Goal: Task Accomplishment & Management: Complete application form

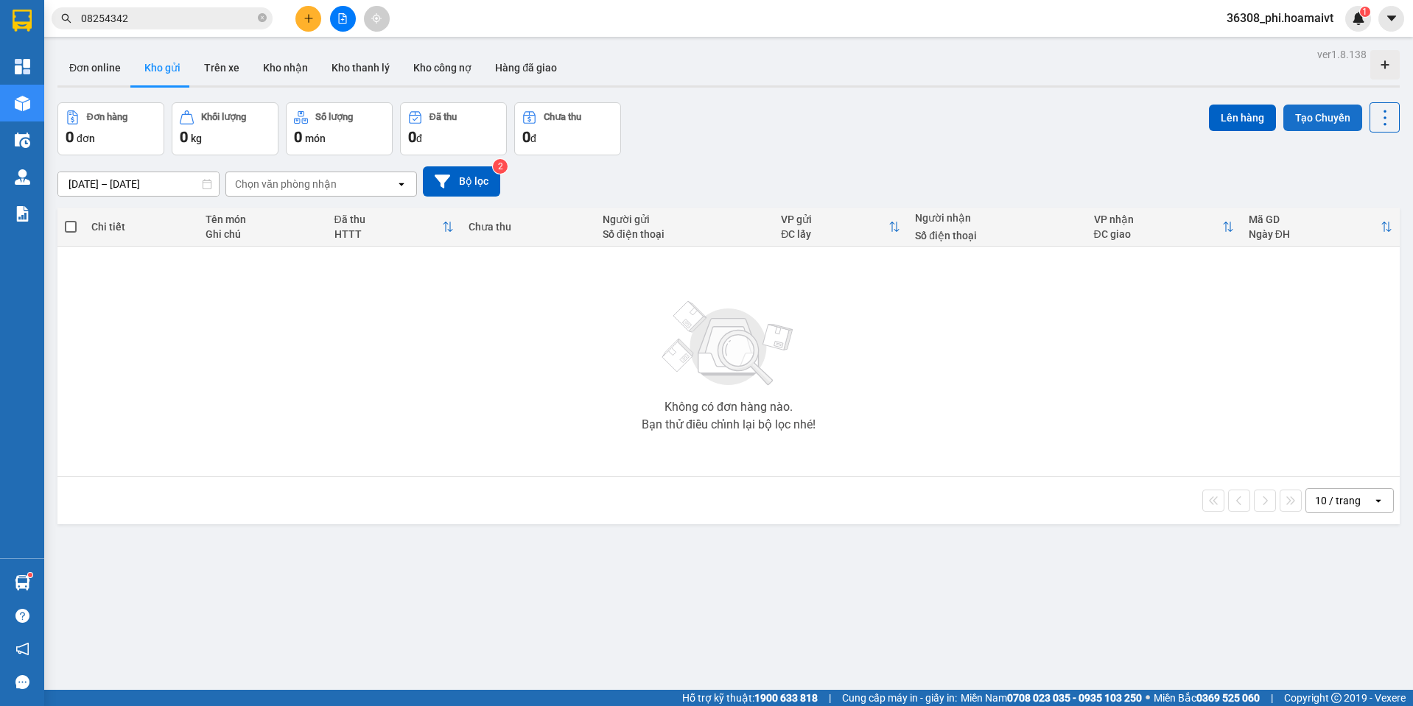
click at [1323, 116] on button "Tạo Chuyến" at bounding box center [1322, 118] width 79 height 27
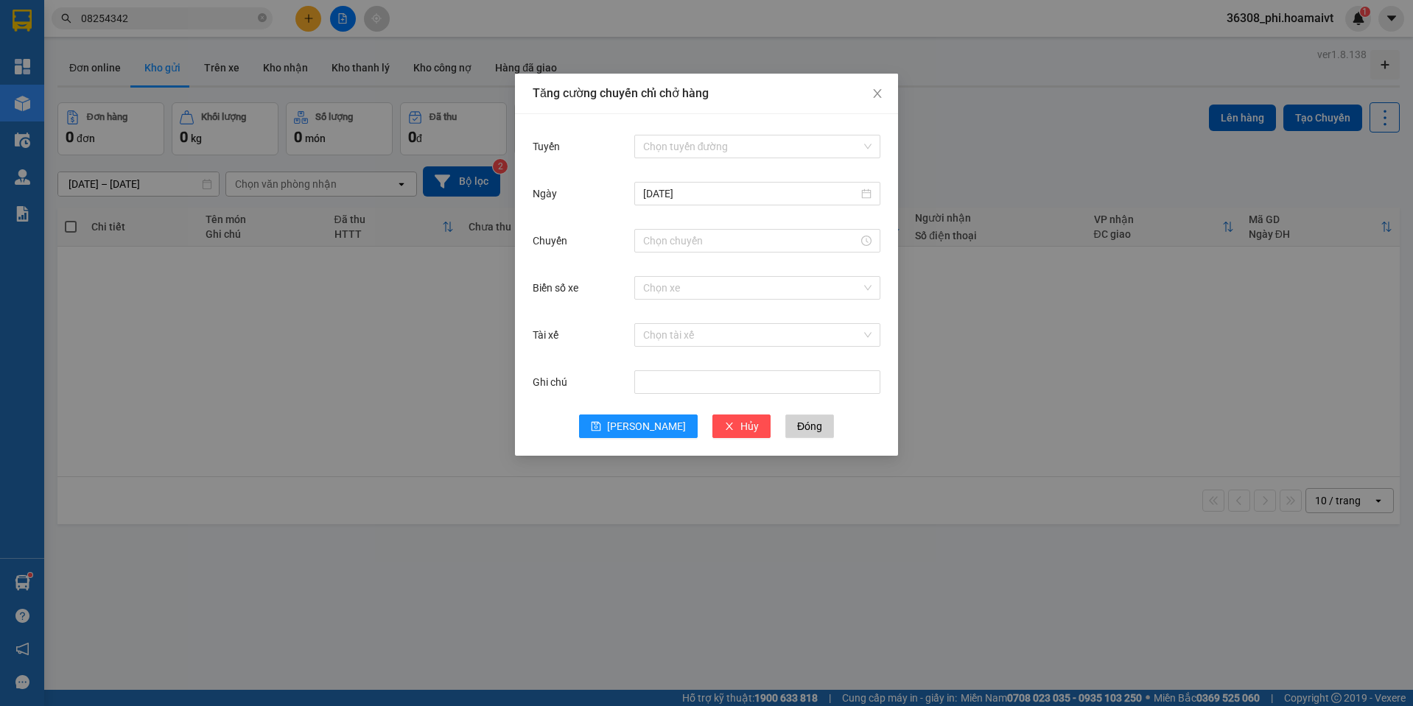
click at [672, 132] on div "Chọn tuyến đường" at bounding box center [757, 146] width 246 height 29
click at [672, 143] on input "Tuyến" at bounding box center [752, 147] width 218 height 22
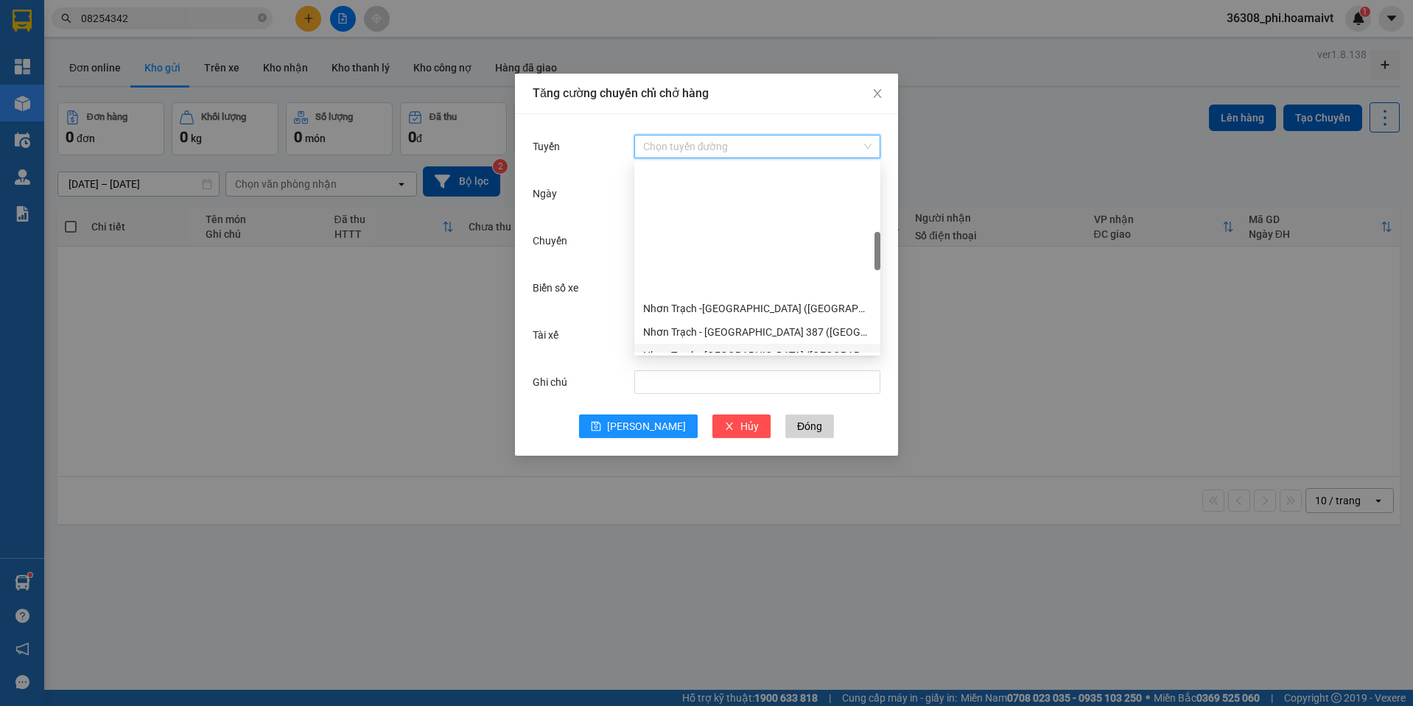
scroll to position [368, 0]
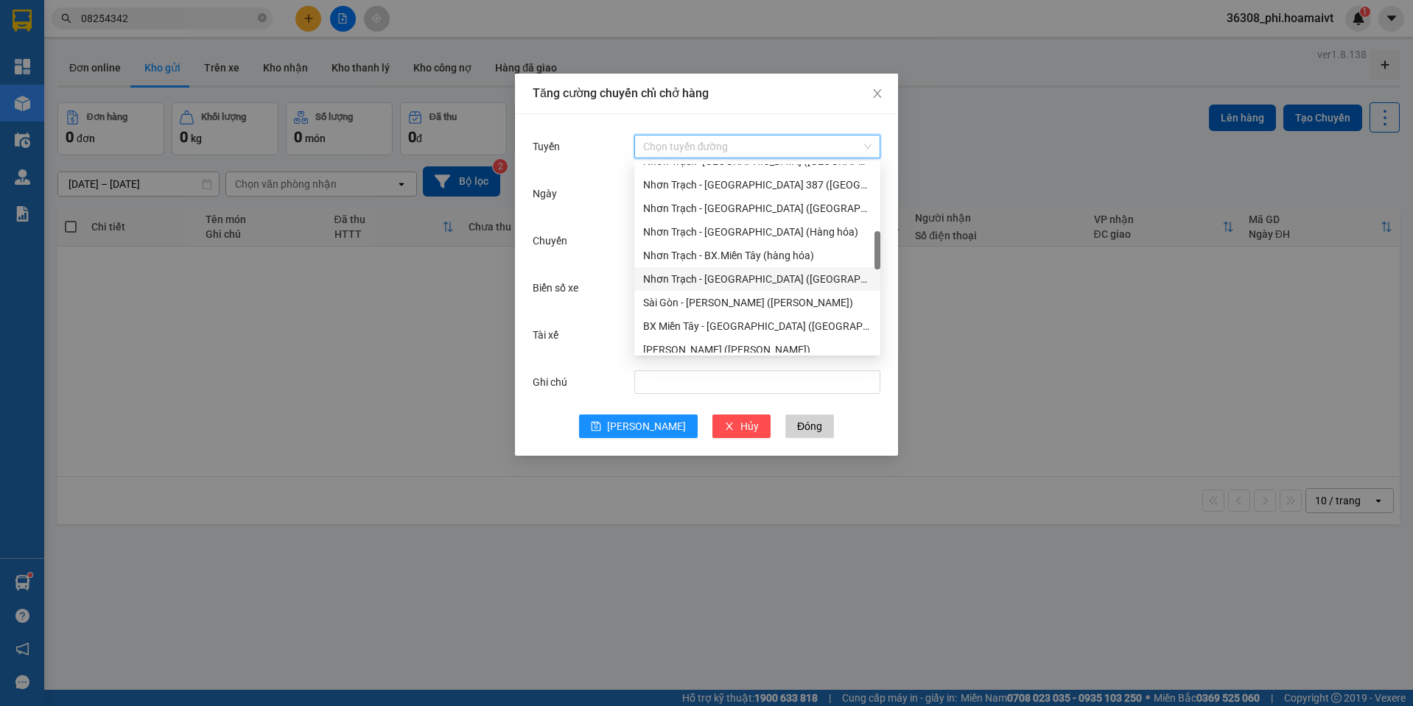
click at [745, 279] on div "Nhơn Trạch - [GEOGRAPHIC_DATA] ([GEOGRAPHIC_DATA])" at bounding box center [757, 279] width 228 height 16
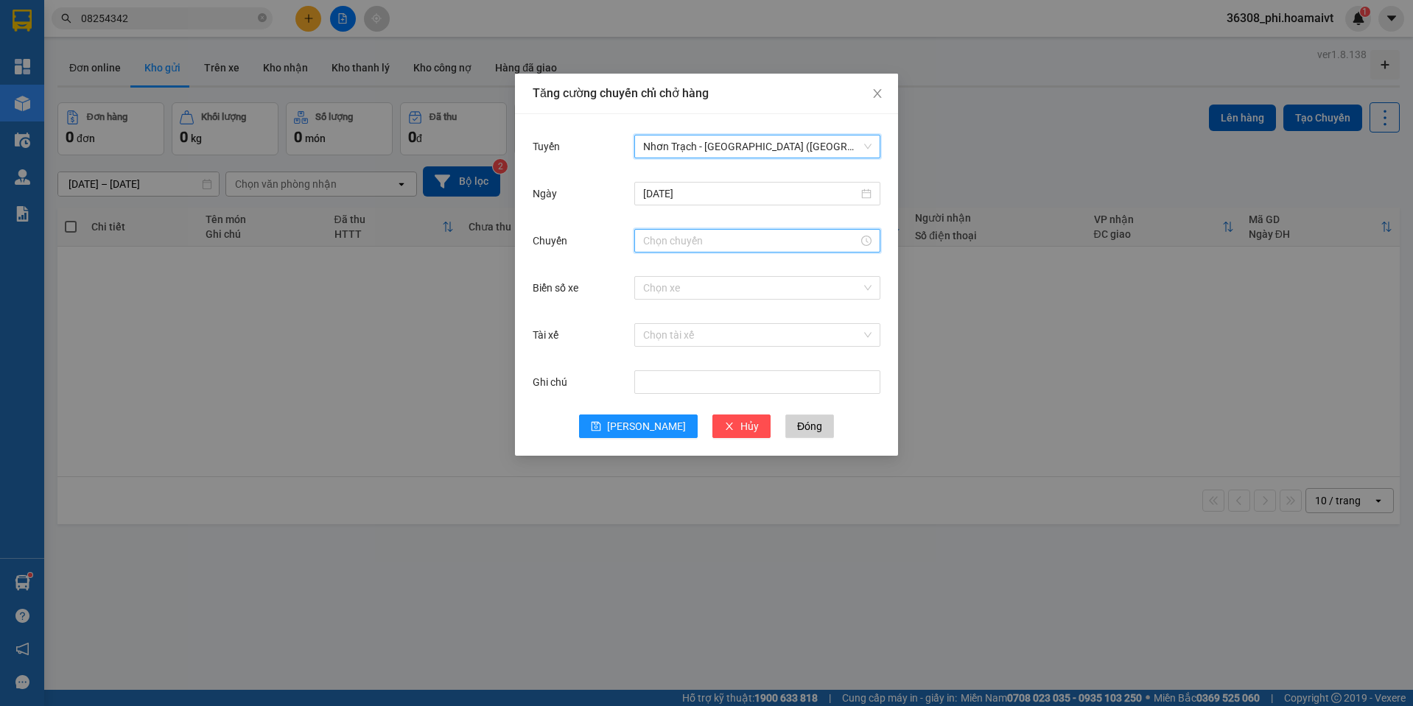
click at [708, 240] on input "Chuyến" at bounding box center [750, 241] width 215 height 16
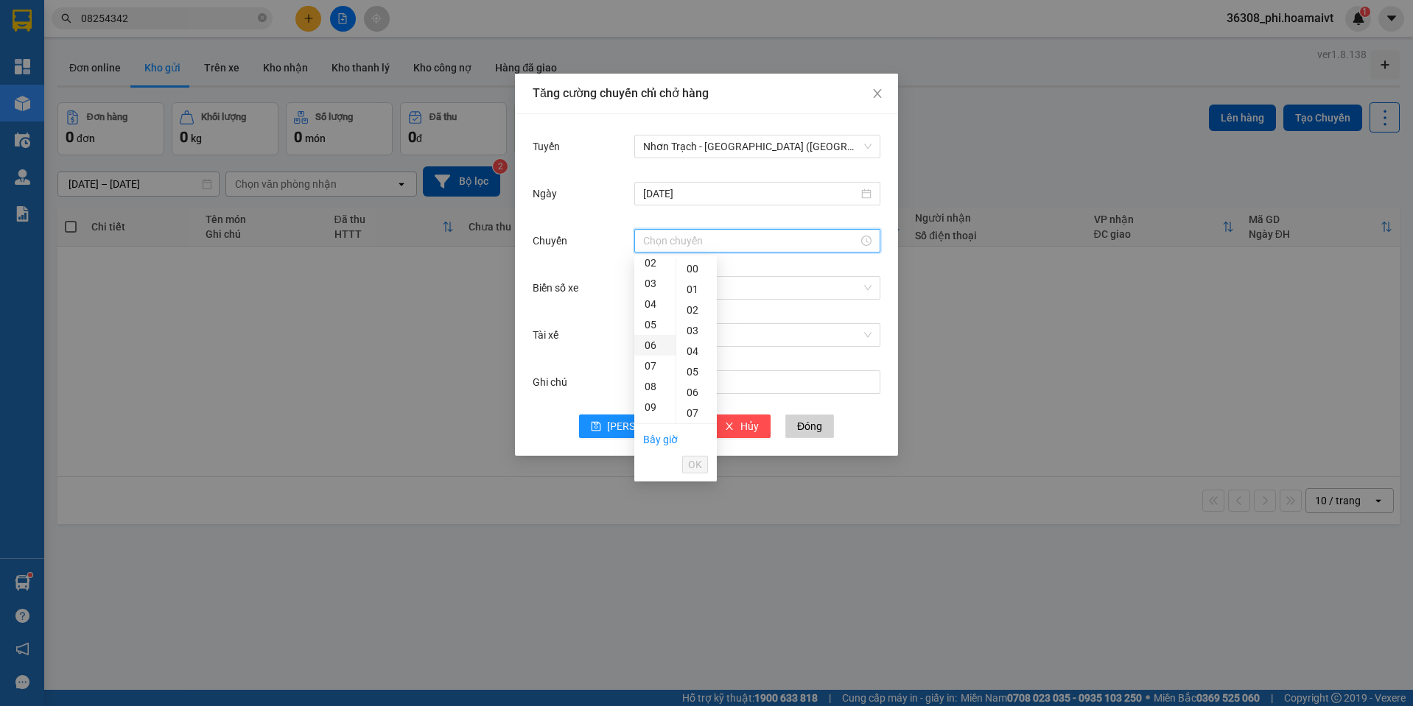
scroll to position [74, 0]
click at [649, 359] on div "08" at bounding box center [654, 360] width 41 height 21
type input "08:00"
click at [696, 259] on div "00" at bounding box center [696, 269] width 41 height 21
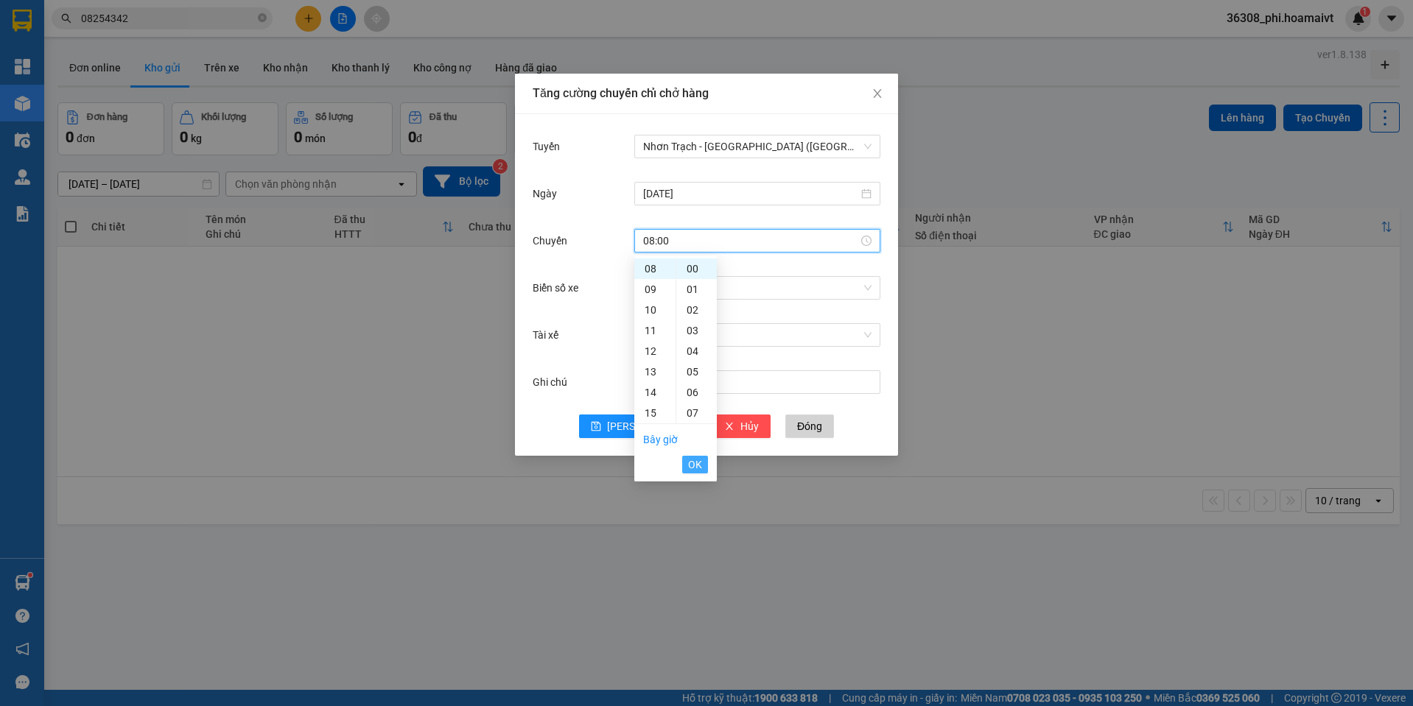
click at [697, 468] on span "OK" at bounding box center [695, 465] width 14 height 16
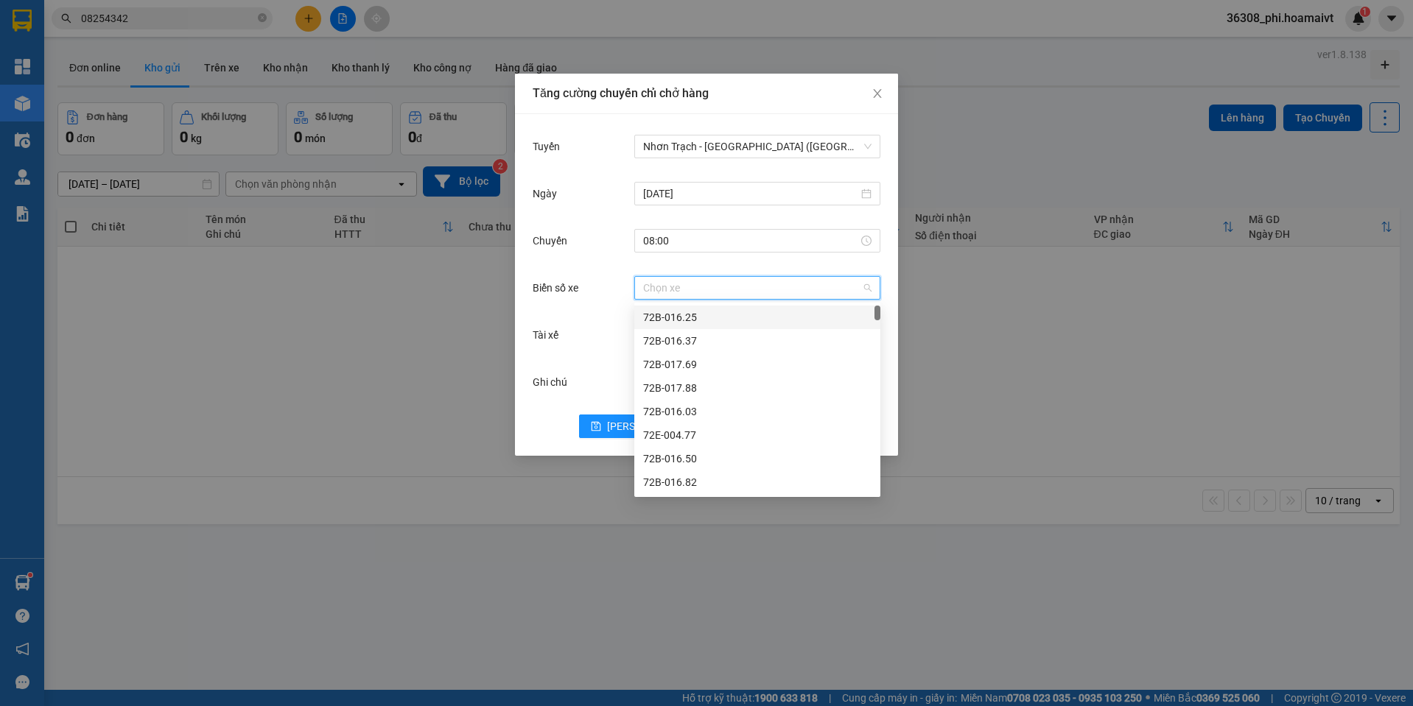
click at [662, 281] on input "Biển số xe" at bounding box center [752, 288] width 218 height 22
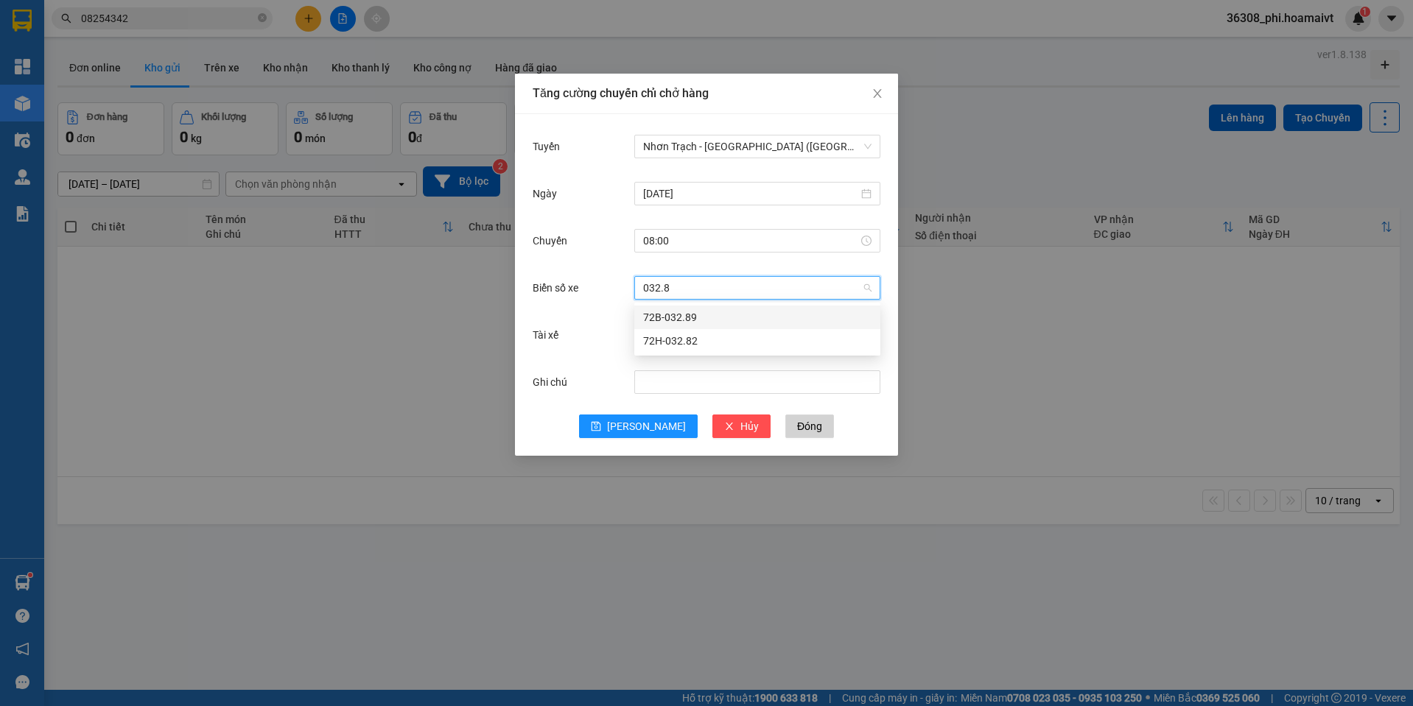
type input "032.89"
click at [683, 311] on div "72B-032.89" at bounding box center [757, 317] width 228 height 16
click at [653, 437] on button "[PERSON_NAME]" at bounding box center [638, 427] width 119 height 24
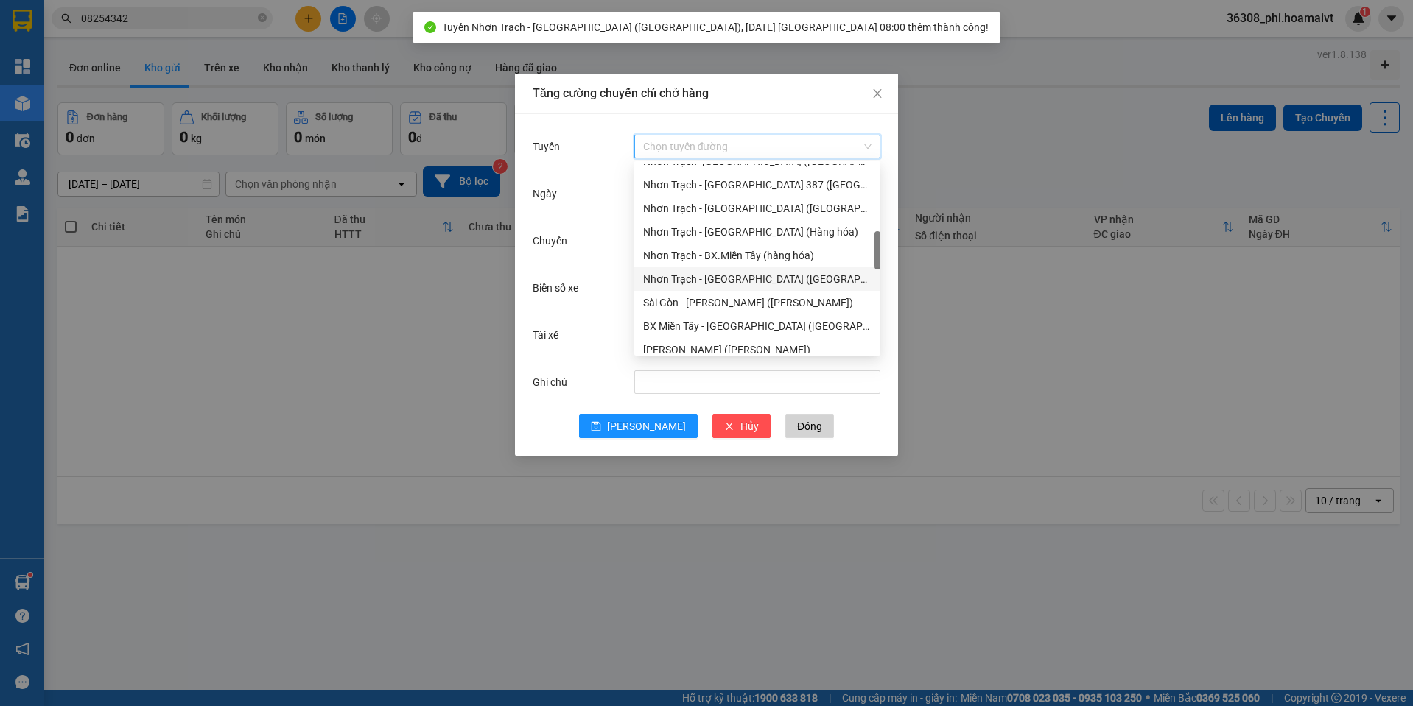
click at [729, 144] on input "Tuyến" at bounding box center [752, 147] width 218 height 22
click at [771, 191] on div "Nhơn Trạch - [GEOGRAPHIC_DATA] 387 ([GEOGRAPHIC_DATA])" at bounding box center [757, 185] width 228 height 16
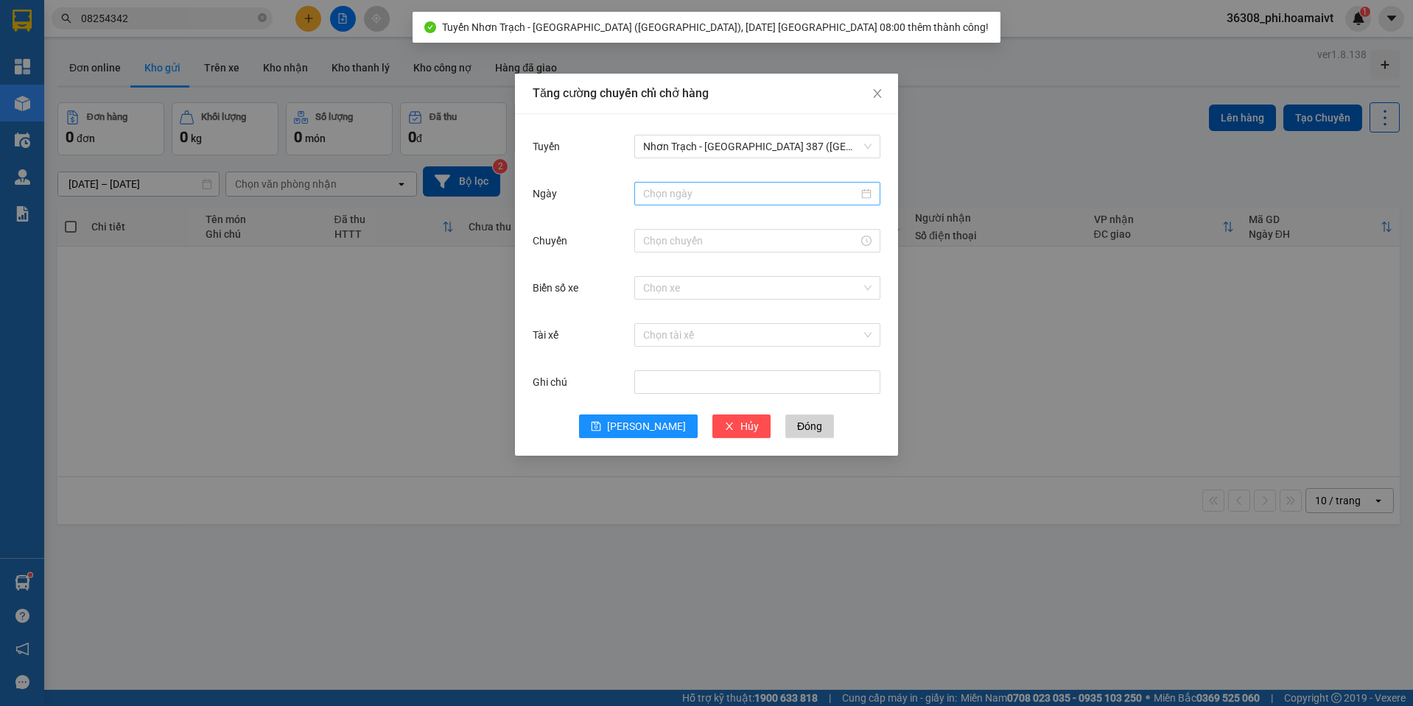
click at [684, 202] on div at bounding box center [757, 194] width 246 height 24
type input "[DATE]"
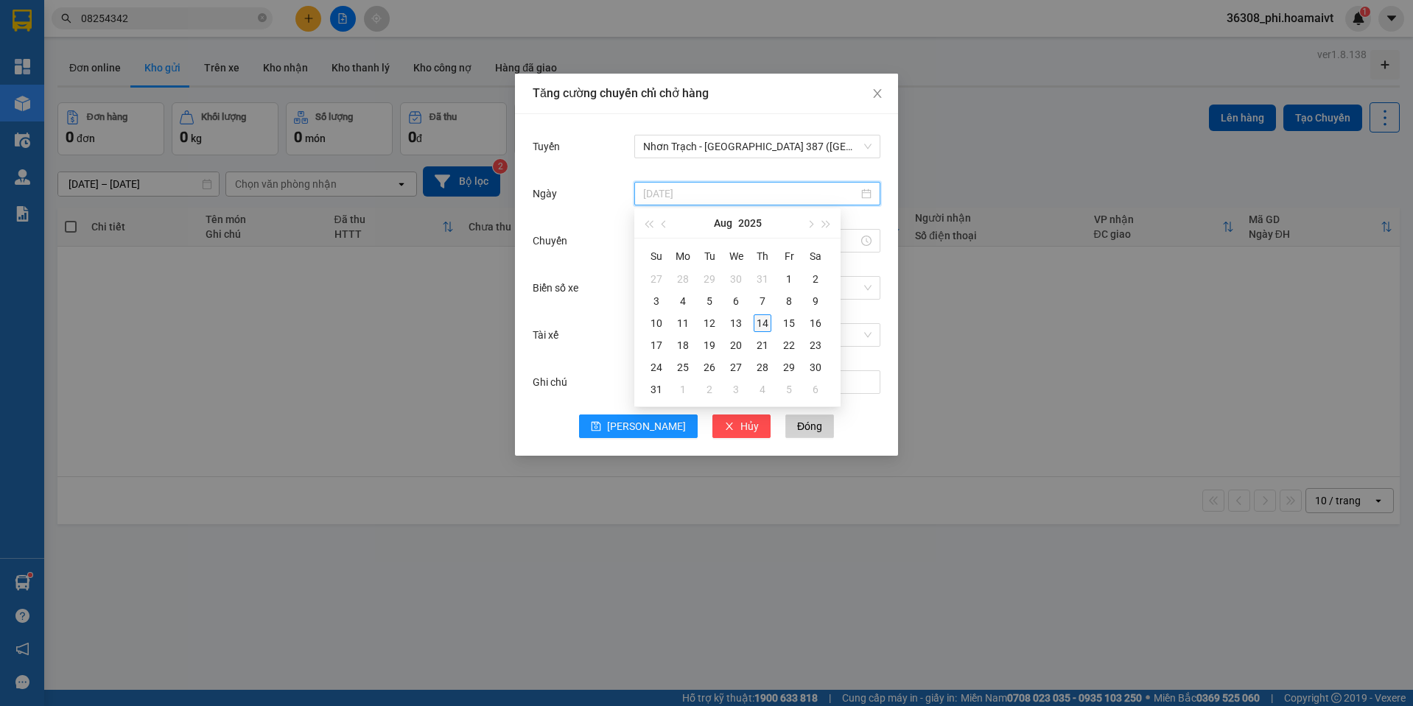
click at [759, 323] on div "14" at bounding box center [762, 323] width 18 height 18
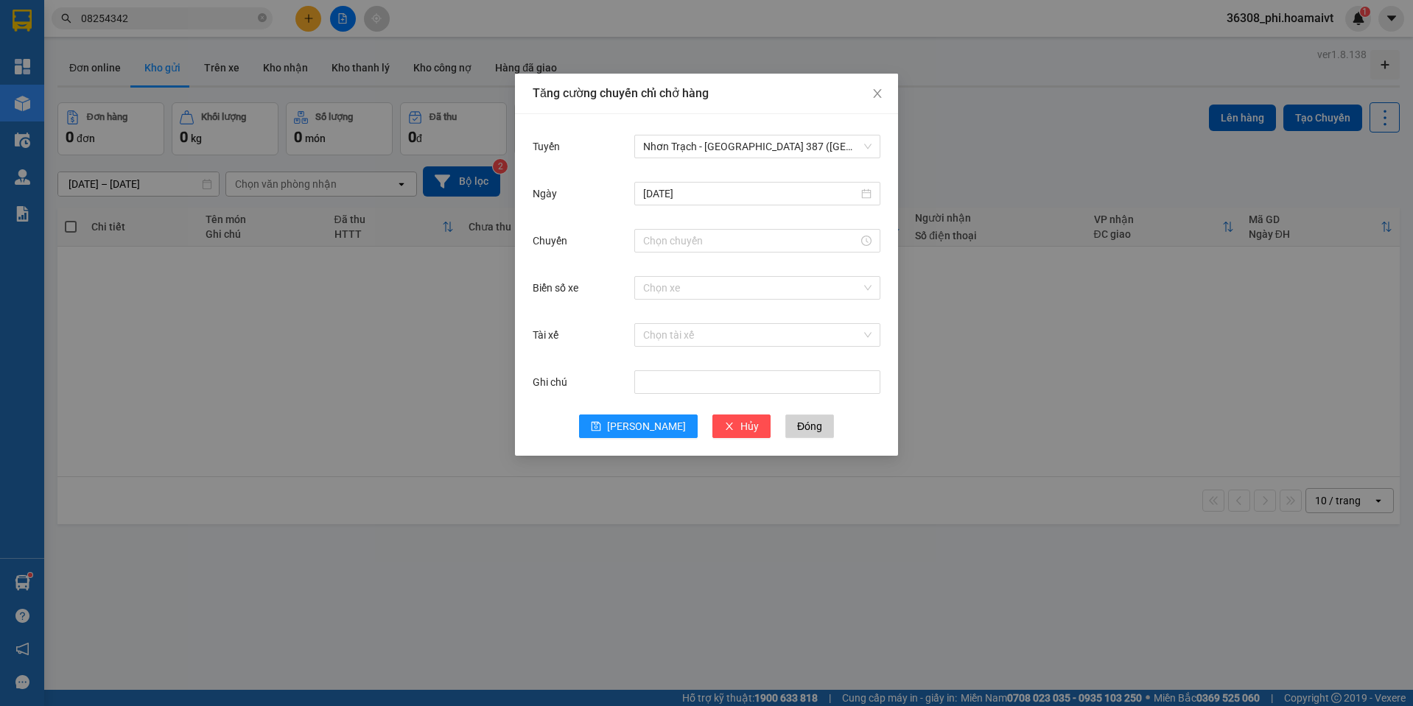
click at [666, 219] on div "[DATE]" at bounding box center [706, 202] width 348 height 47
click at [663, 239] on input "Chuyến" at bounding box center [750, 241] width 215 height 16
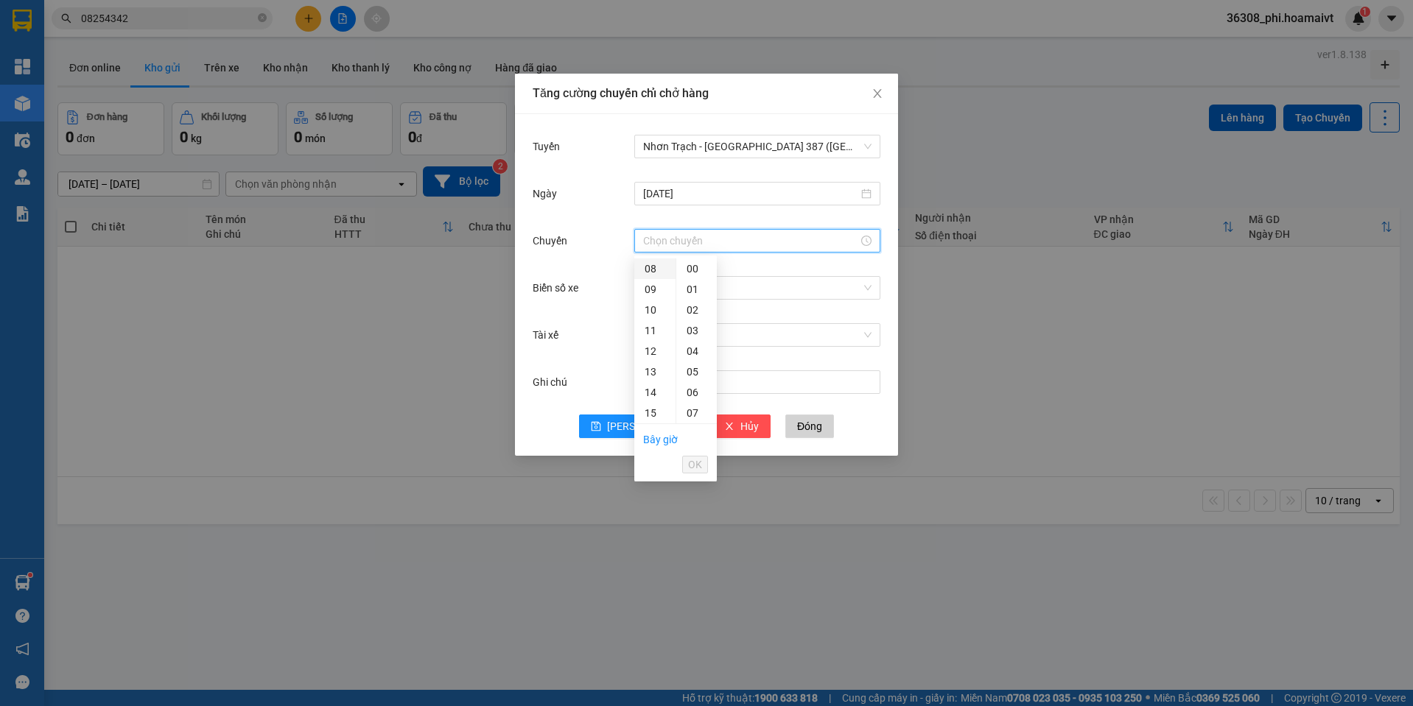
click at [647, 266] on div "08" at bounding box center [654, 269] width 41 height 21
type input "08:00"
click at [698, 271] on div "00" at bounding box center [696, 269] width 41 height 21
click at [689, 454] on li "OK" at bounding box center [695, 464] width 26 height 25
click at [691, 466] on span "OK" at bounding box center [695, 465] width 14 height 16
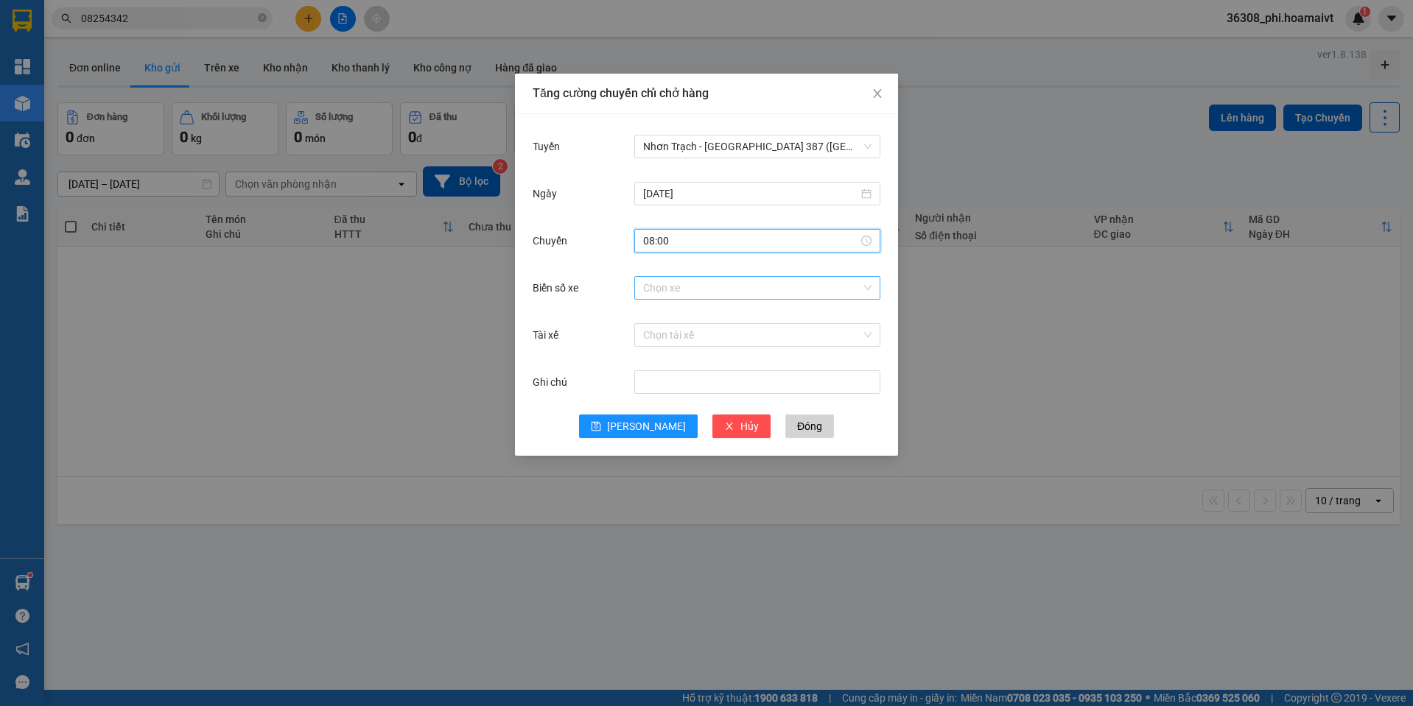
click at [653, 292] on input "Biển số xe" at bounding box center [752, 288] width 218 height 22
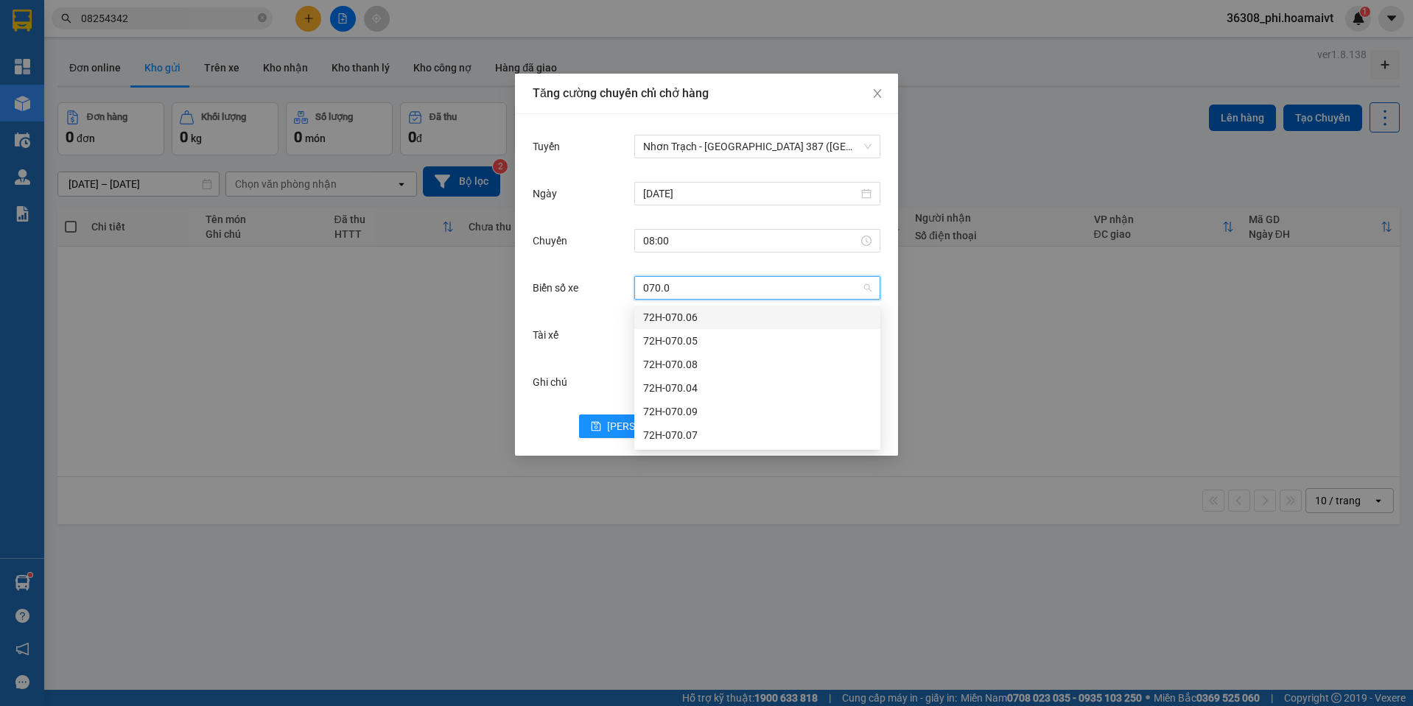
type input "070.08"
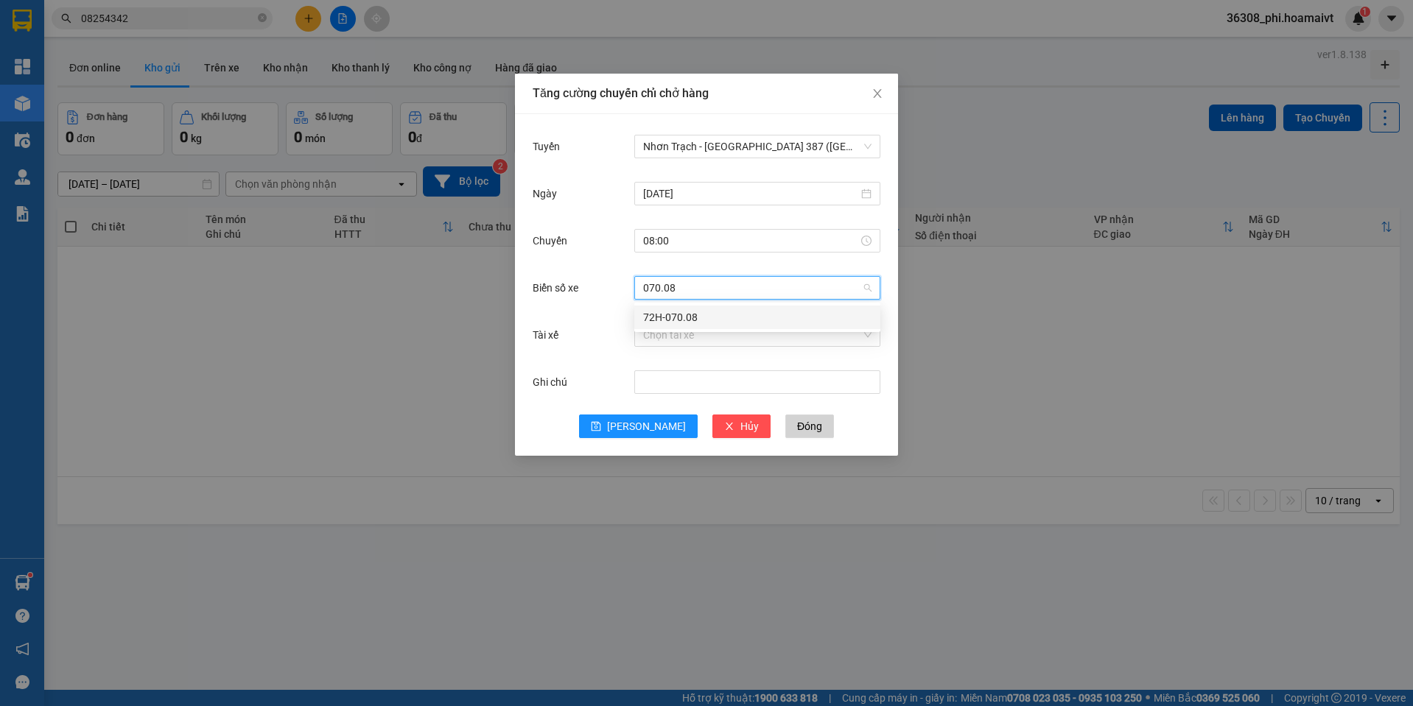
click at [670, 325] on div "72H-070.08" at bounding box center [757, 317] width 228 height 16
click at [627, 419] on button "[PERSON_NAME]" at bounding box center [638, 427] width 119 height 24
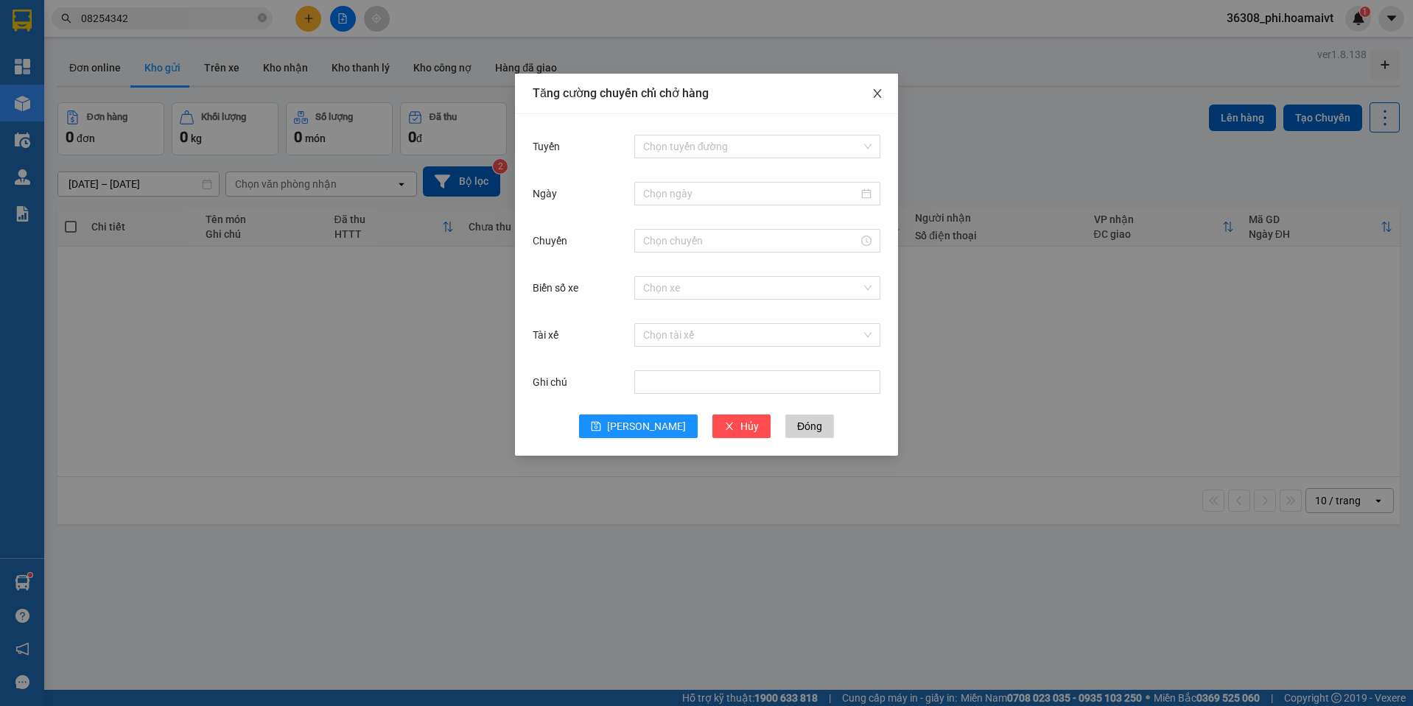
click at [873, 97] on icon "close" at bounding box center [877, 94] width 12 height 12
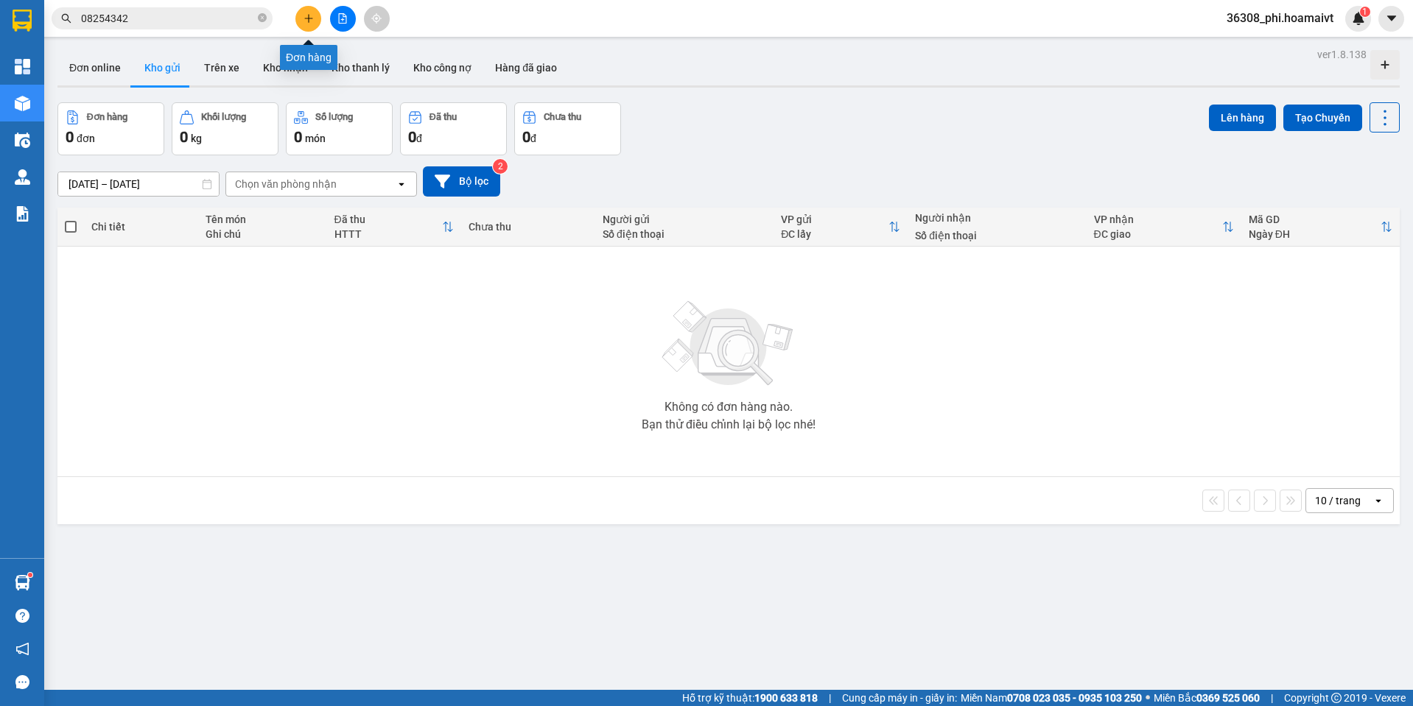
click at [314, 13] on button at bounding box center [308, 19] width 26 height 26
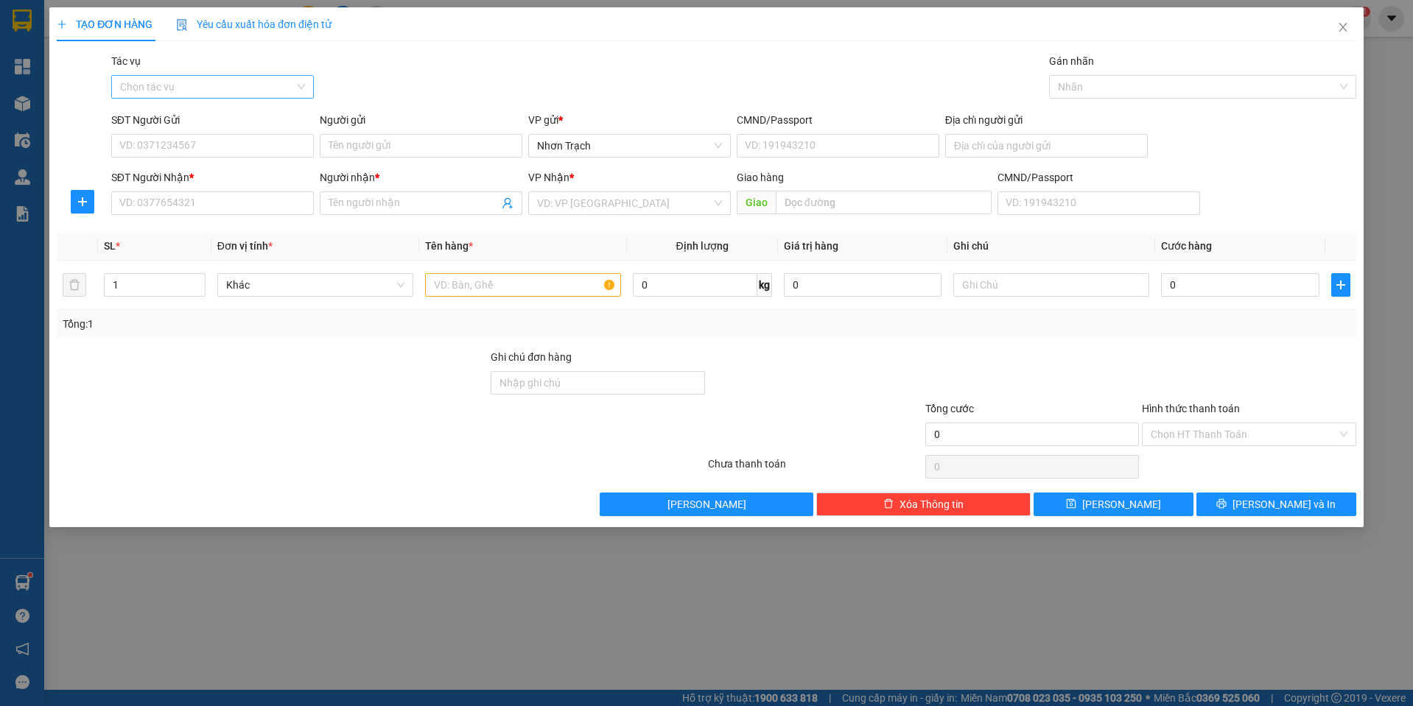
click at [195, 84] on input "Tác vụ" at bounding box center [207, 87] width 175 height 22
click at [182, 118] on div "Nhập hàng lên xe" at bounding box center [212, 116] width 185 height 16
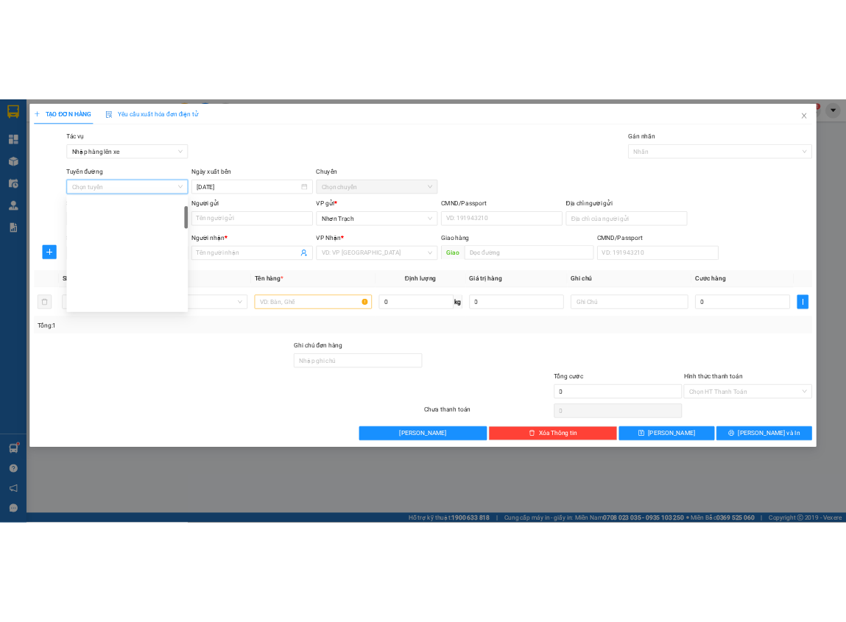
scroll to position [442, 0]
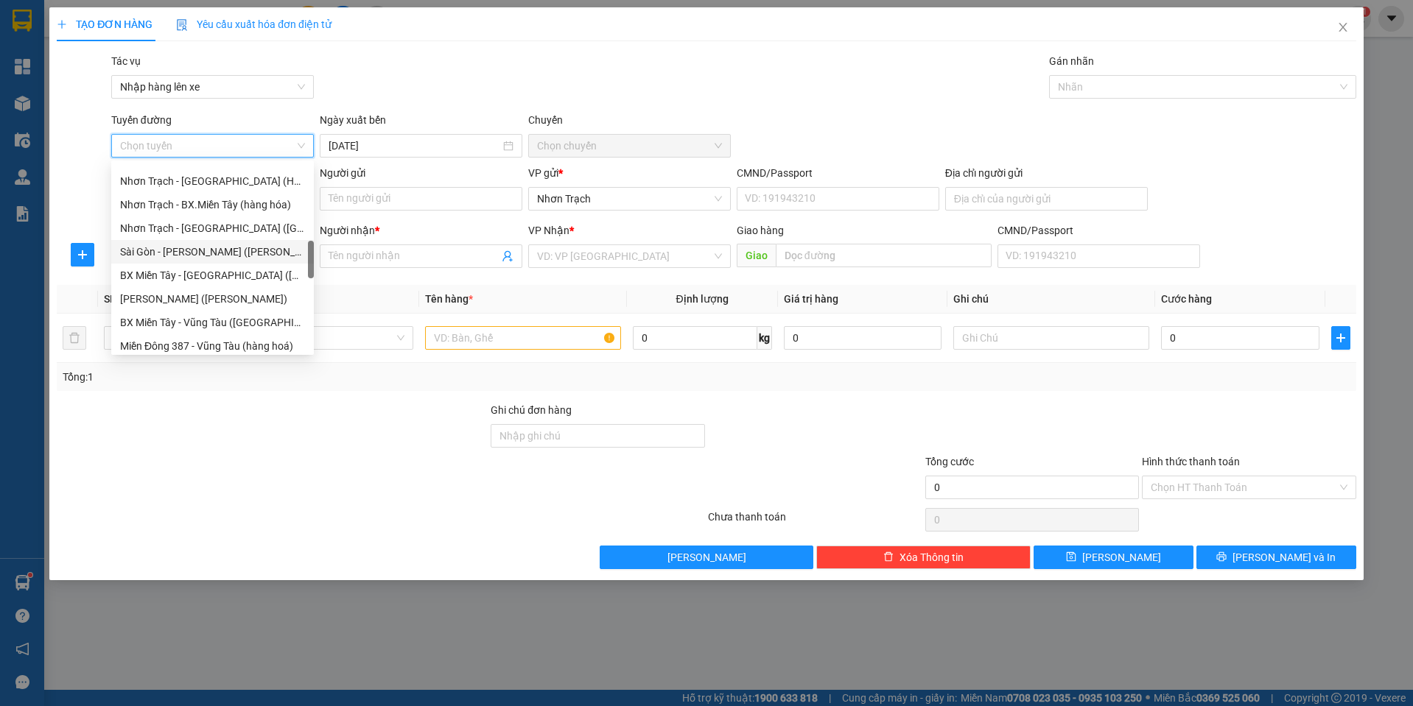
click at [220, 229] on div "Nhơn Trạch - [GEOGRAPHIC_DATA] ([GEOGRAPHIC_DATA])" at bounding box center [212, 228] width 185 height 16
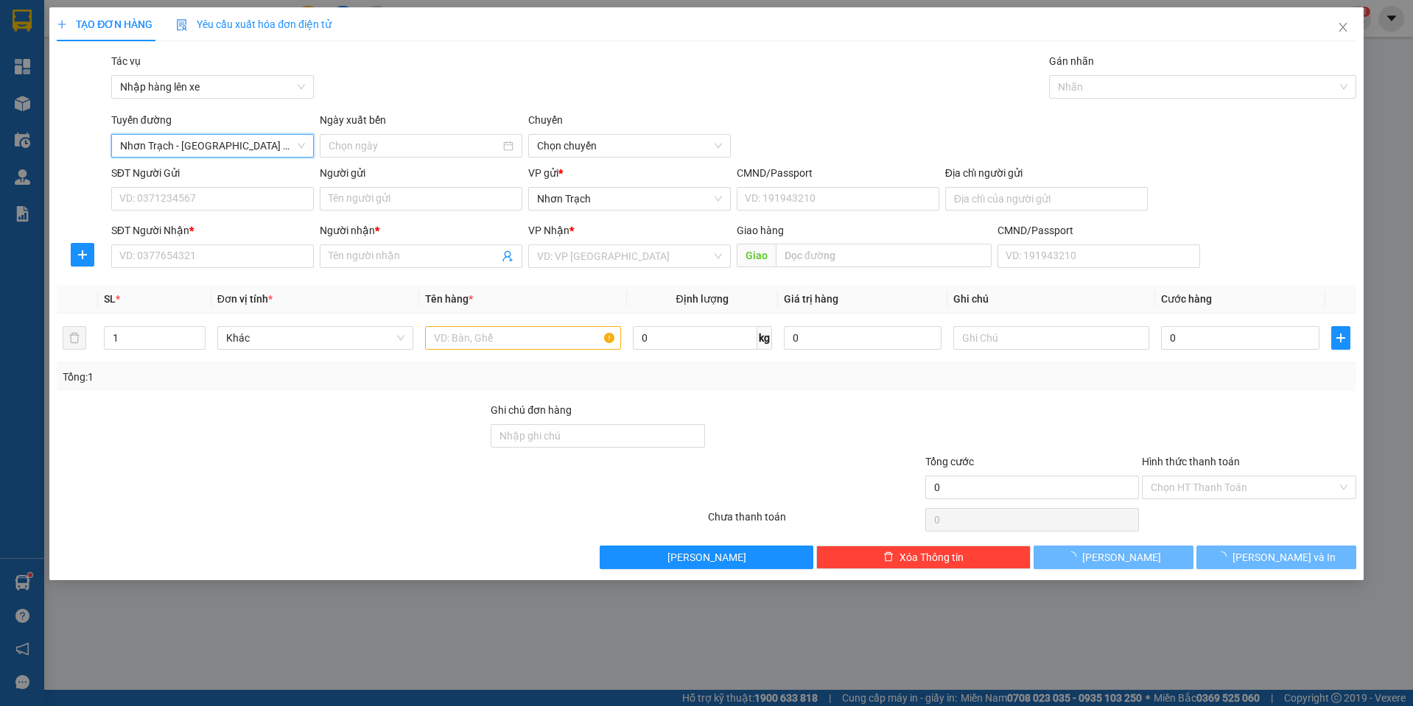
type input "[DATE]"
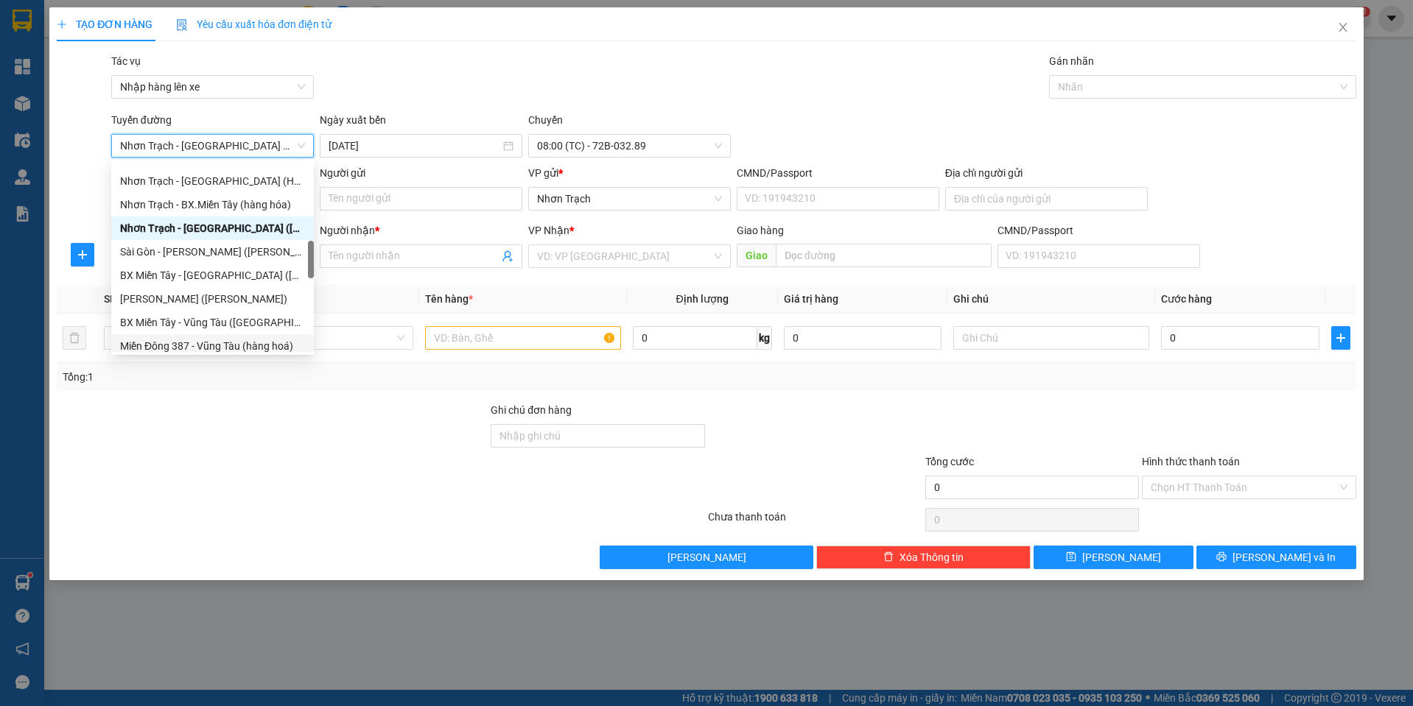
click at [185, 414] on div at bounding box center [272, 428] width 434 height 52
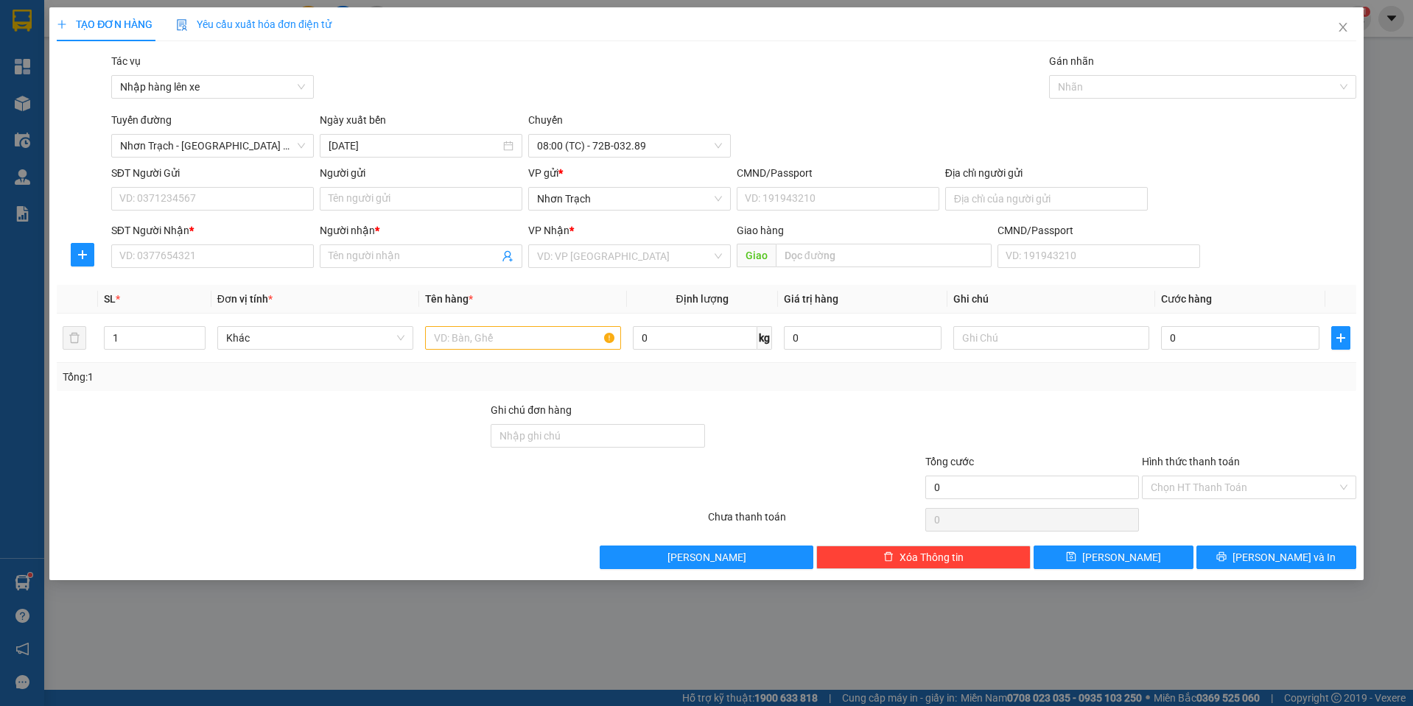
click at [194, 278] on div "Transit Pickup Surcharge Ids Transit Deliver Surcharge Ids Transit Deliver Surc…" at bounding box center [706, 311] width 1299 height 516
click at [194, 261] on input "SĐT Người Nhận *" at bounding box center [212, 257] width 203 height 24
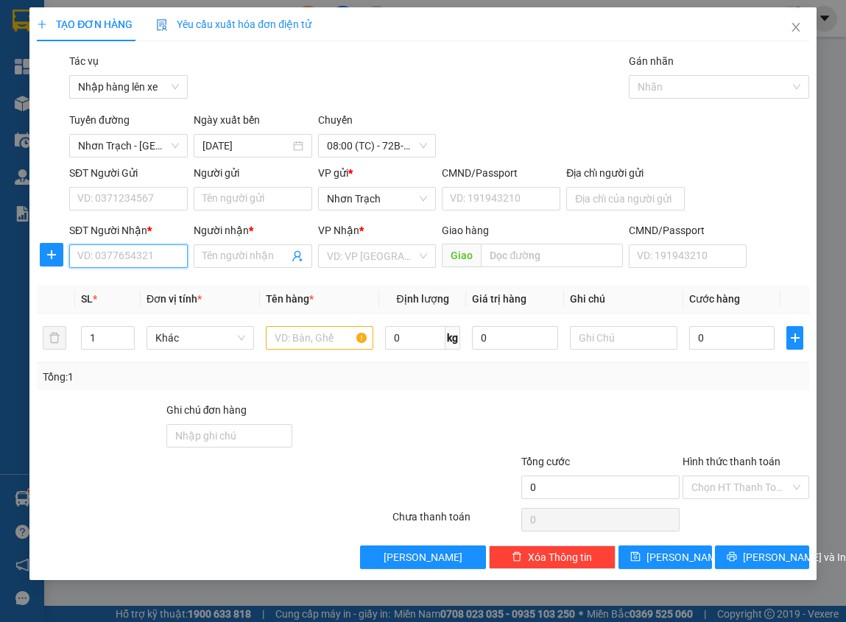
click at [91, 261] on input "SĐT Người Nhận *" at bounding box center [128, 257] width 119 height 24
type input "0769668377"
type input "TRIẾT"
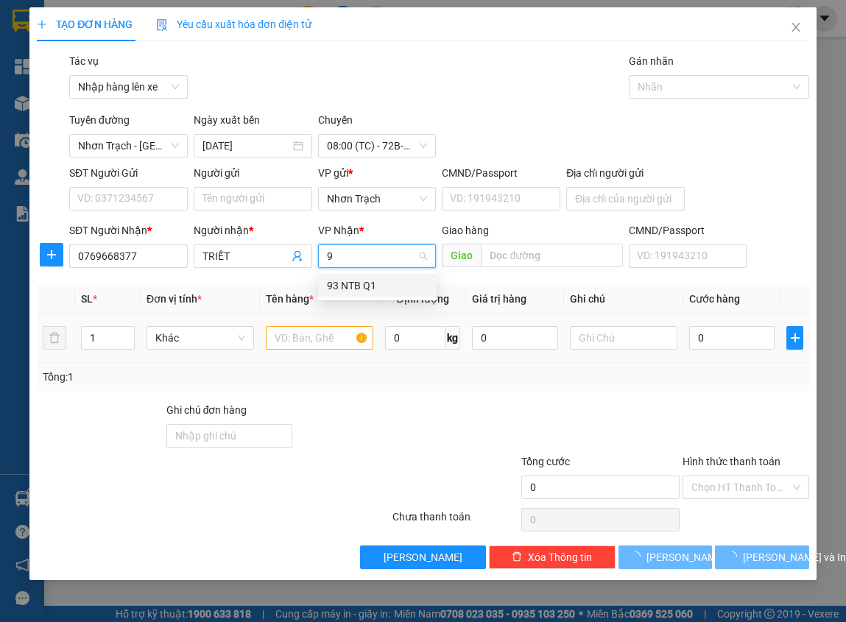
type input "93"
click at [358, 286] on div "93 NTB Q1" at bounding box center [377, 286] width 101 height 16
click at [334, 327] on input "text" at bounding box center [320, 338] width 108 height 24
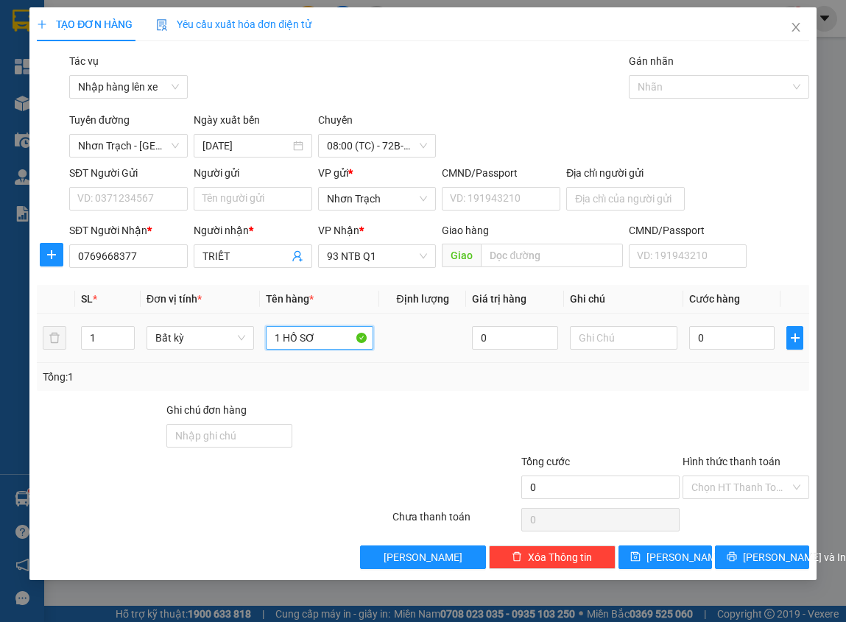
type input "1 HỒ SƠ"
click at [724, 350] on div "0" at bounding box center [732, 337] width 86 height 29
click at [724, 341] on input "0" at bounding box center [732, 338] width 86 height 24
type input "3"
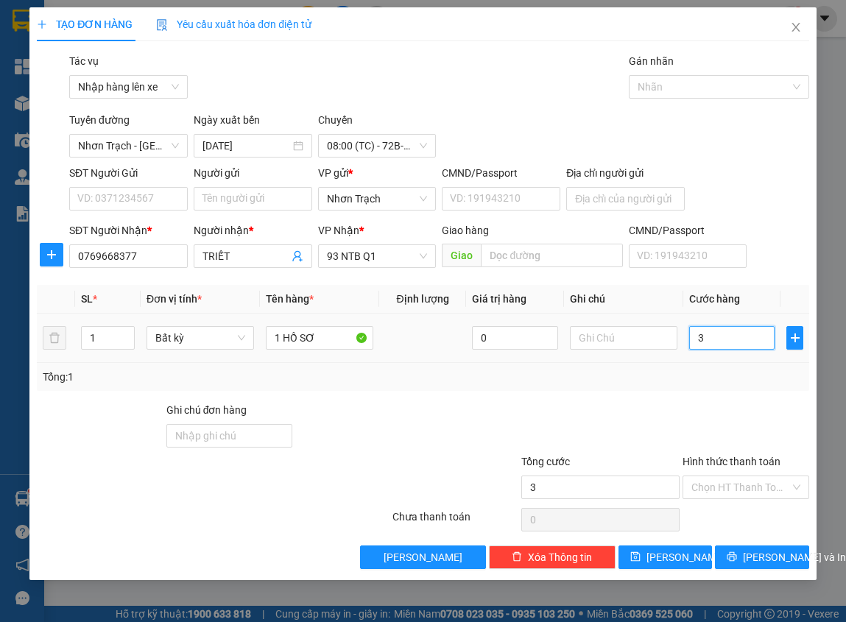
type input "3"
type input "30"
type input "300"
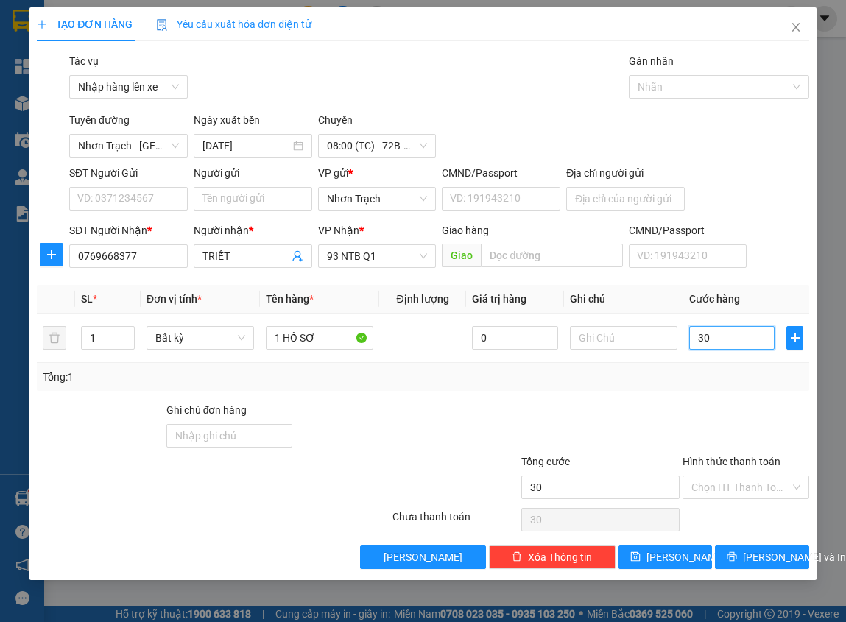
type input "300"
type input "3.000"
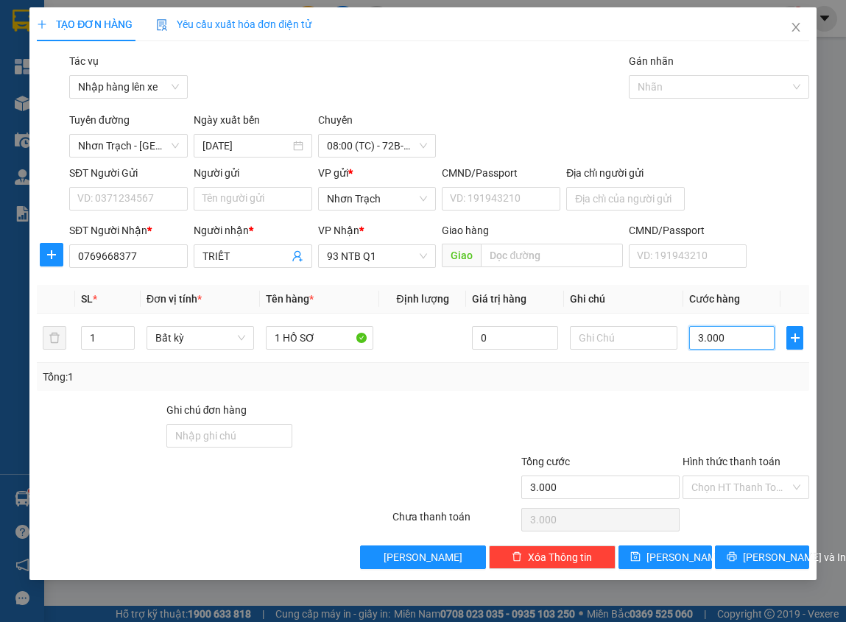
type input "30.000"
click at [733, 503] on div "Hình thức thanh toán Chọn HT Thanh Toán" at bounding box center [746, 480] width 126 height 52
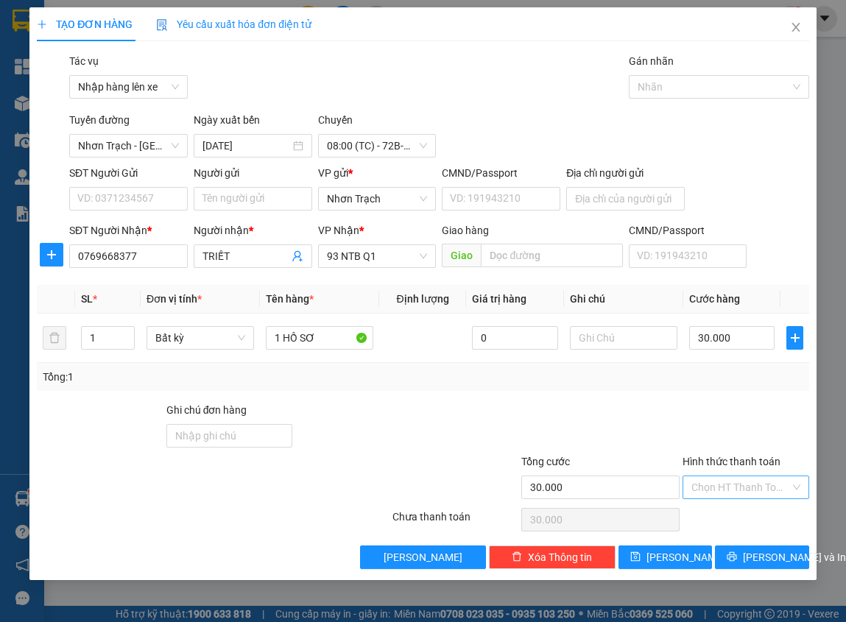
click at [733, 489] on input "Hình thức thanh toán" at bounding box center [741, 487] width 98 height 22
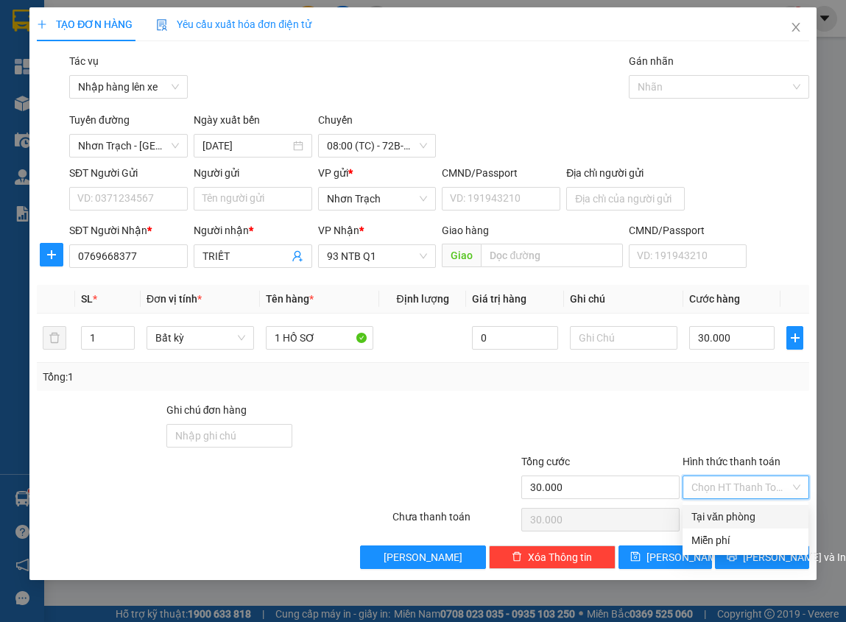
click at [717, 516] on div "Tại văn phòng" at bounding box center [746, 517] width 108 height 16
type input "0"
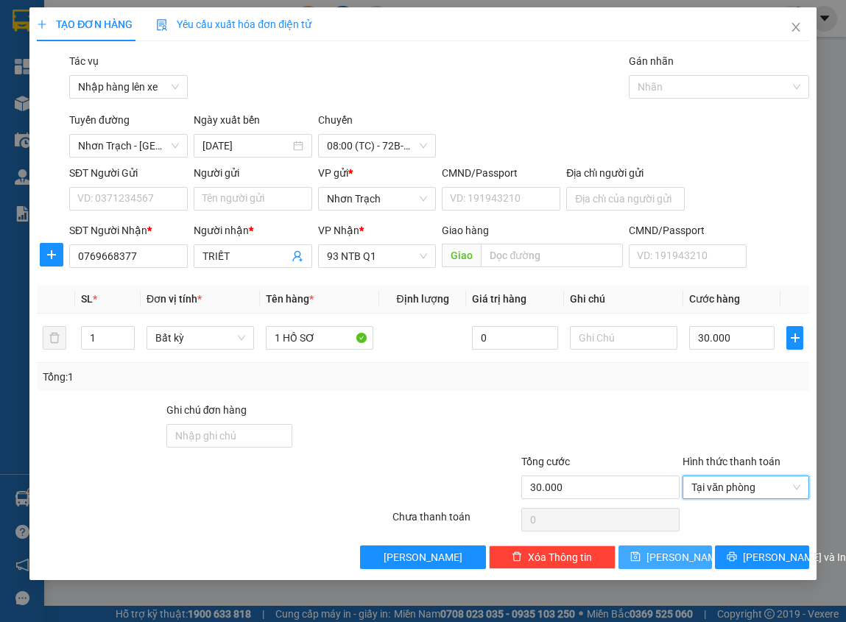
click at [673, 551] on span "[PERSON_NAME]" at bounding box center [686, 557] width 79 height 16
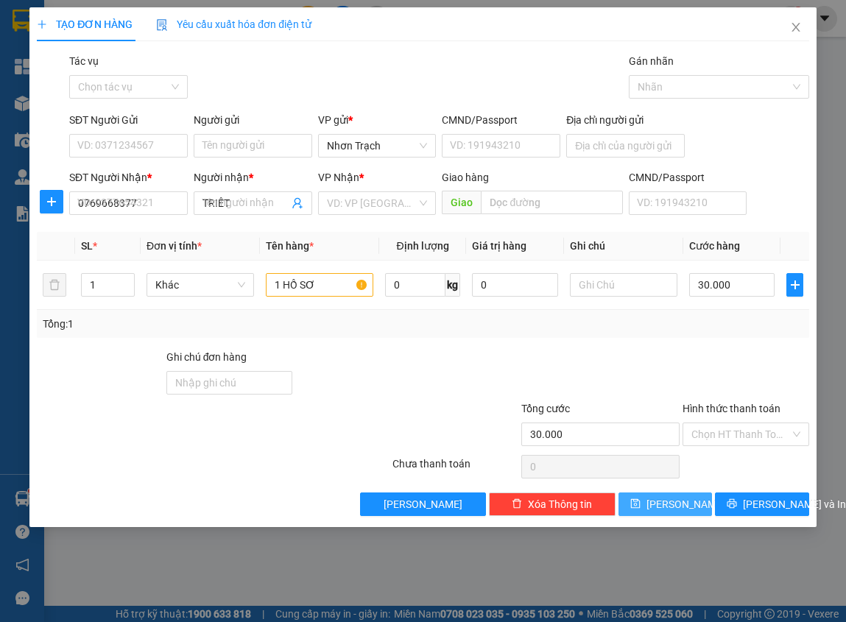
type input "0"
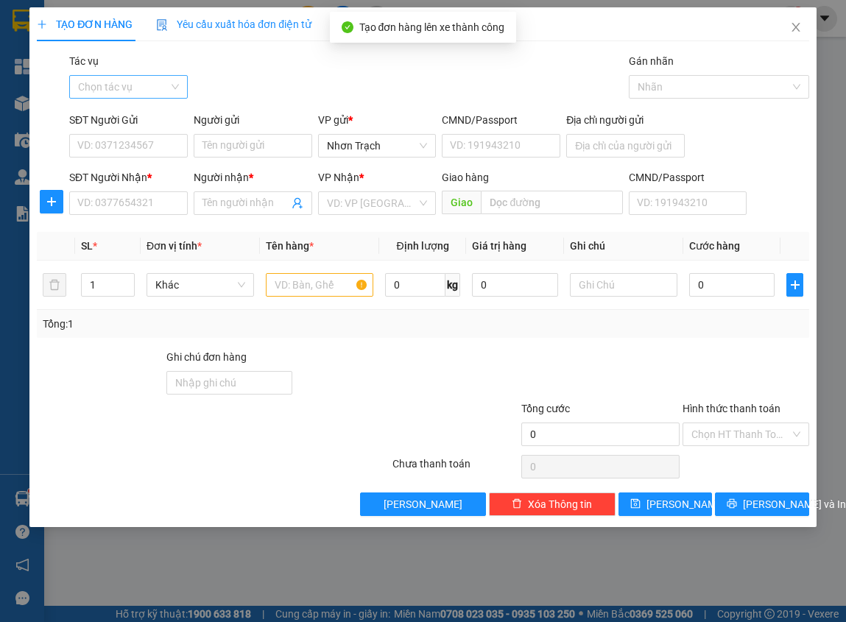
click at [110, 94] on input "Tác vụ" at bounding box center [123, 87] width 91 height 22
click at [110, 113] on div "Nhập hàng lên xe" at bounding box center [128, 116] width 101 height 16
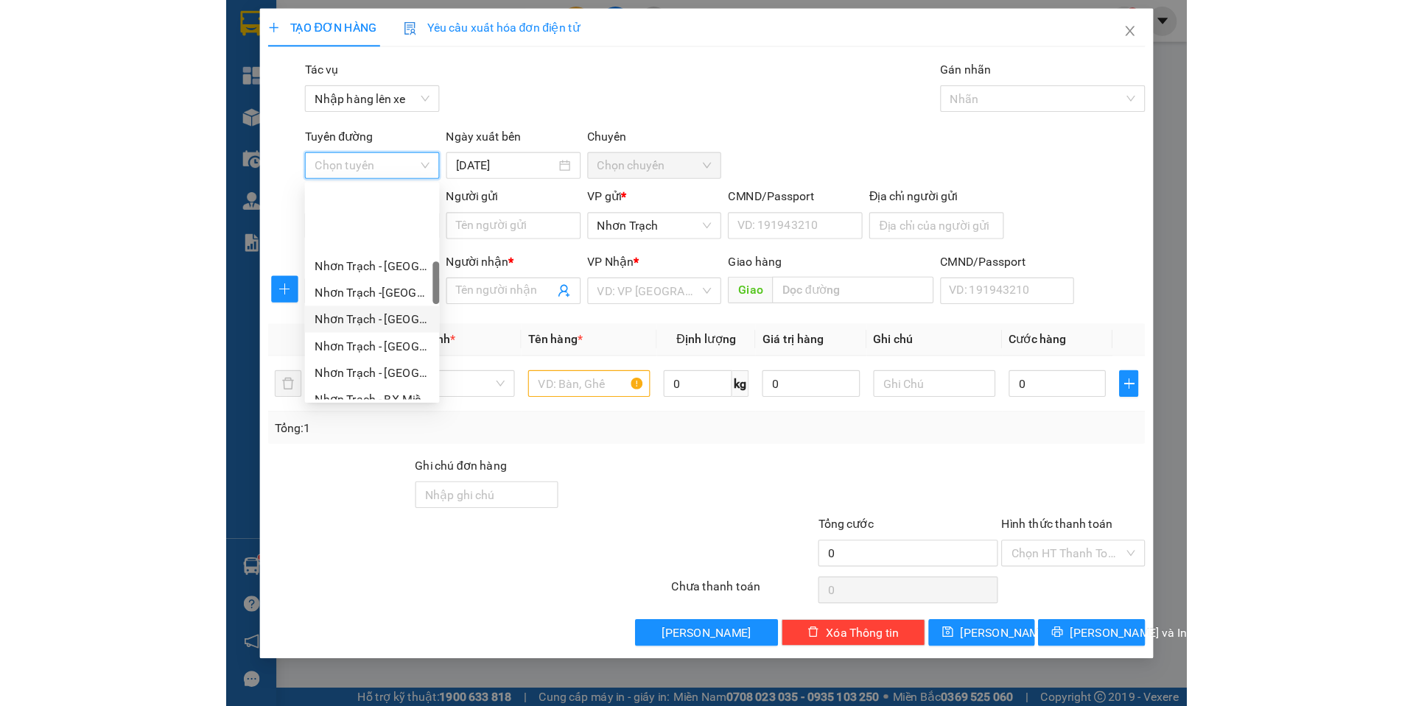
scroll to position [368, 0]
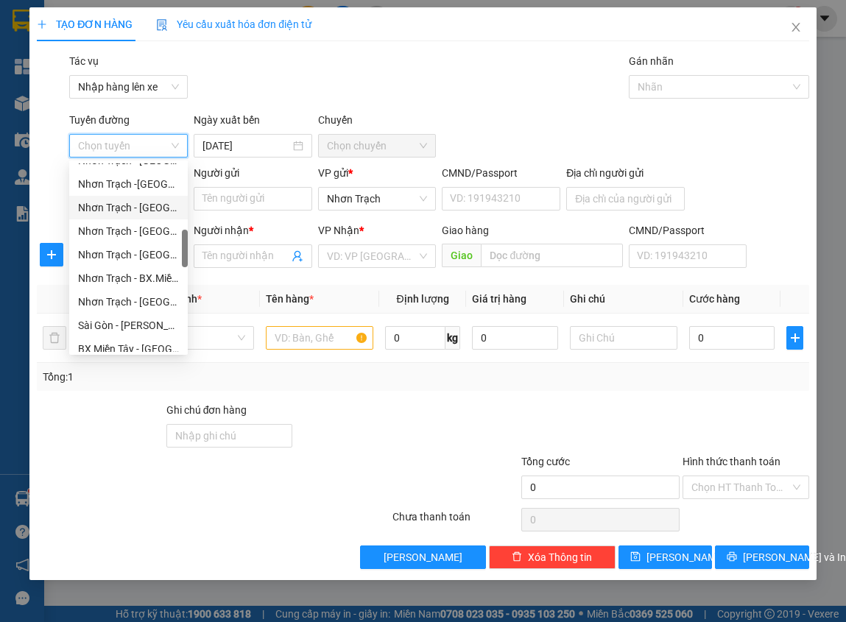
click at [165, 206] on div "Nhơn Trạch - [GEOGRAPHIC_DATA] 387 ([GEOGRAPHIC_DATA])" at bounding box center [128, 208] width 101 height 16
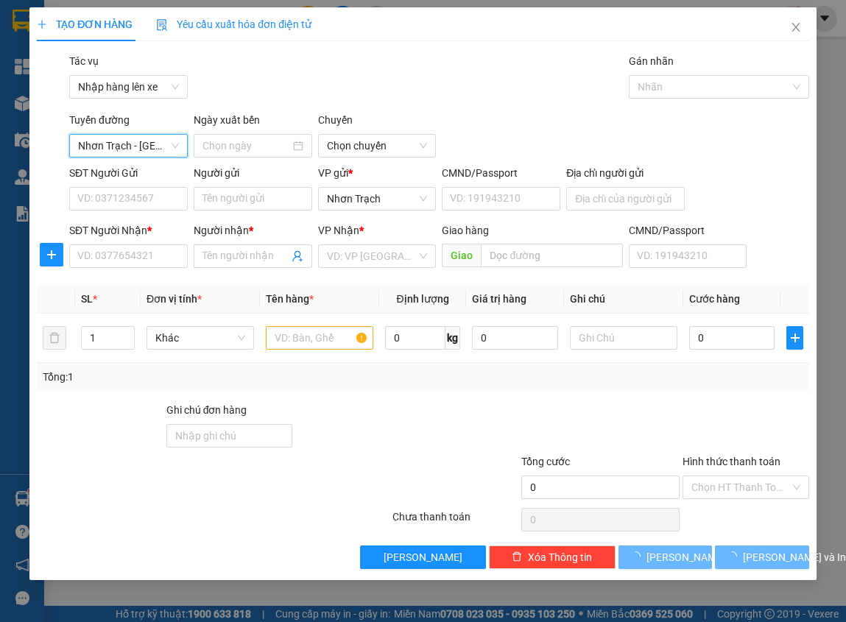
type input "[DATE]"
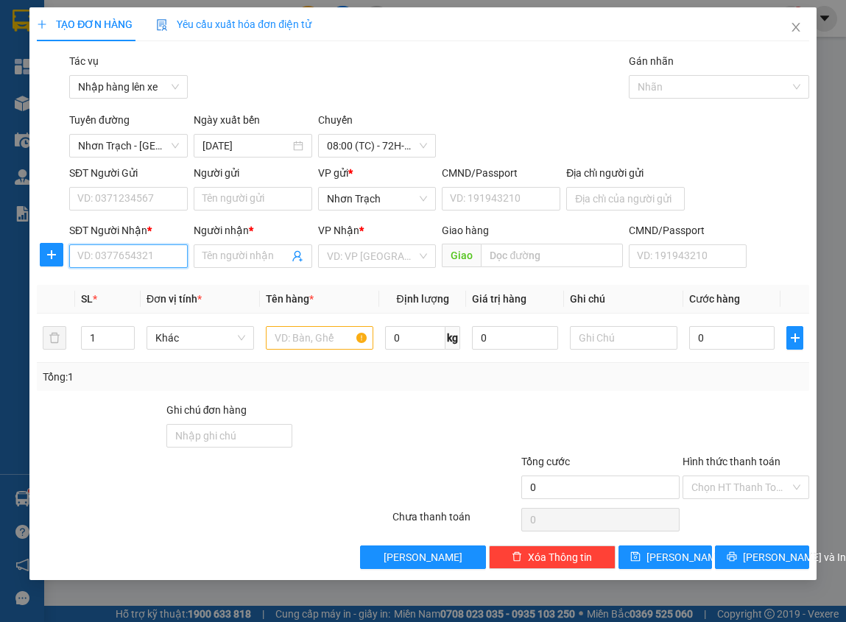
drag, startPoint x: 131, startPoint y: 257, endPoint x: 285, endPoint y: 169, distance: 177.5
click at [138, 250] on input "SĐT Người Nhận *" at bounding box center [128, 257] width 119 height 24
drag, startPoint x: 332, startPoint y: 155, endPoint x: 340, endPoint y: 153, distance: 7.7
click at [335, 155] on span "08:00 (TC) - 72H-070.08" at bounding box center [377, 146] width 101 height 22
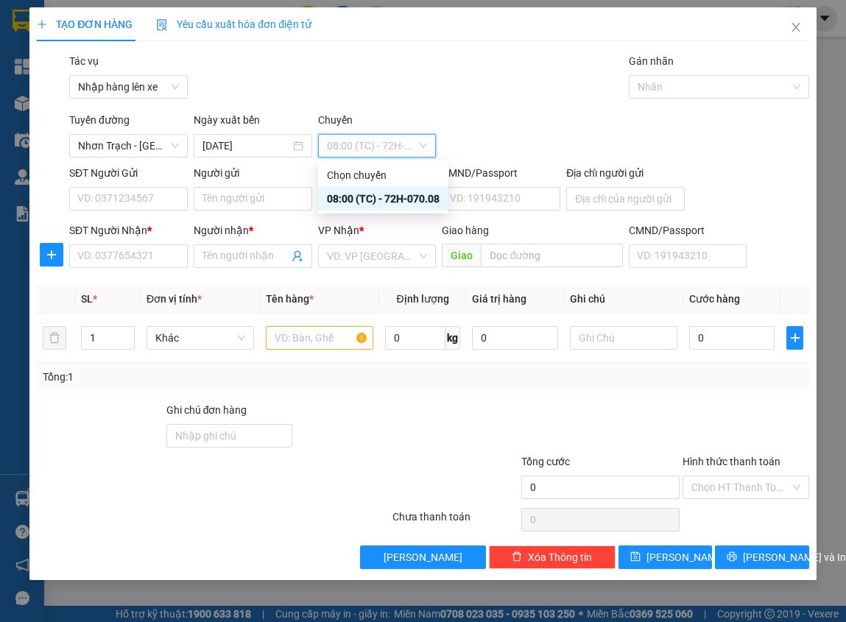
click at [354, 143] on span "08:00 (TC) - 72H-070.08" at bounding box center [377, 146] width 101 height 22
click at [102, 259] on input "SĐT Người Nhận *" at bounding box center [128, 257] width 119 height 24
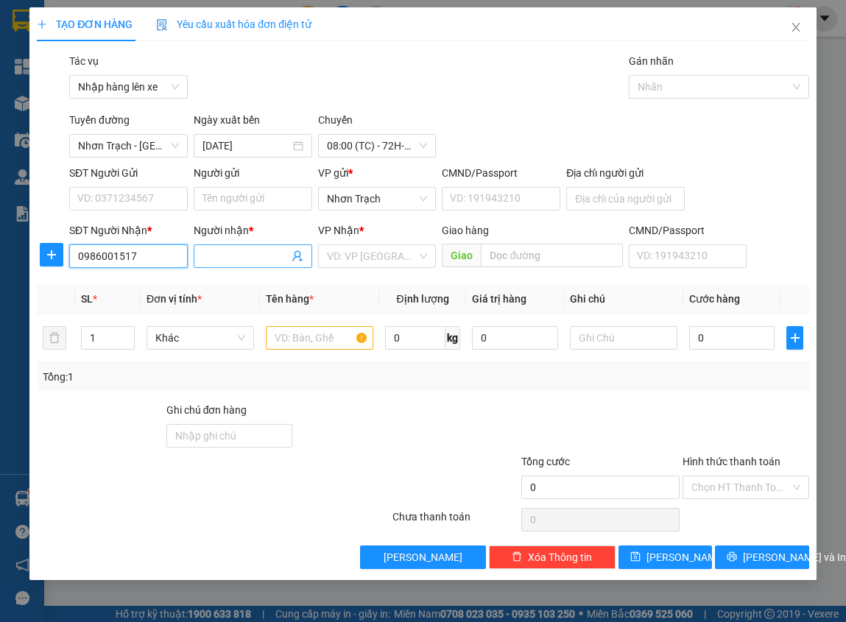
type input "0986001517"
click at [233, 256] on input "Người nhận *" at bounding box center [246, 256] width 86 height 16
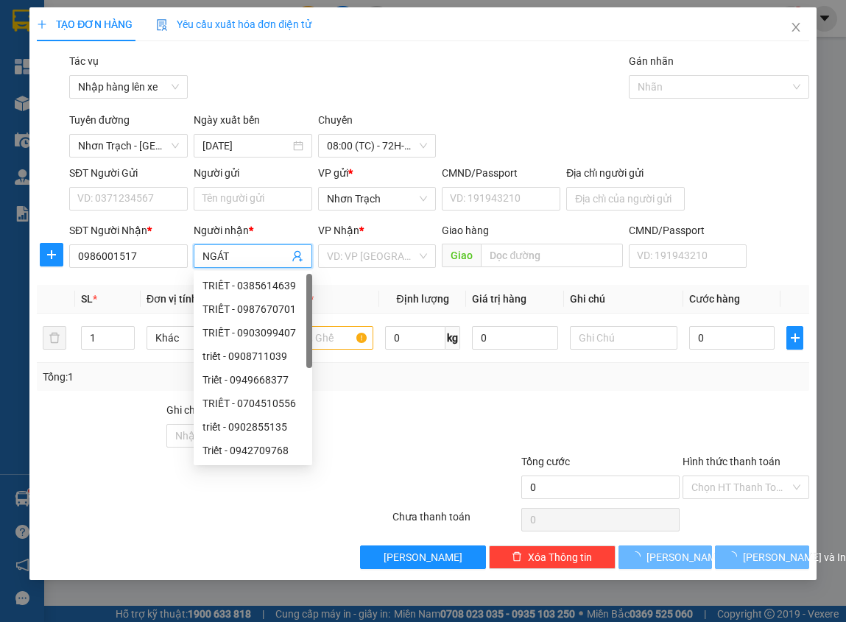
type input "NGÁT"
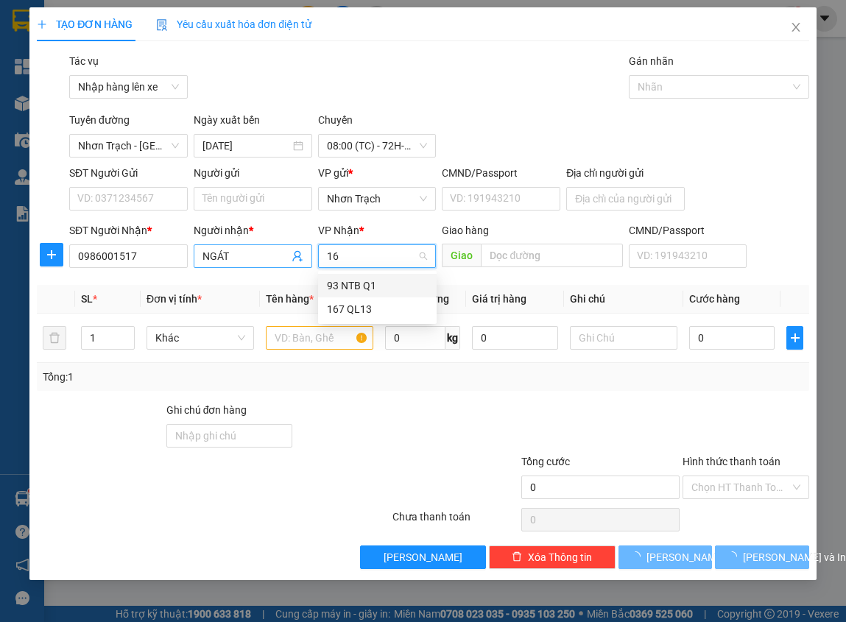
type input "167"
click at [345, 279] on div "167 QL13" at bounding box center [377, 286] width 101 height 16
click at [320, 331] on input "text" at bounding box center [320, 338] width 108 height 24
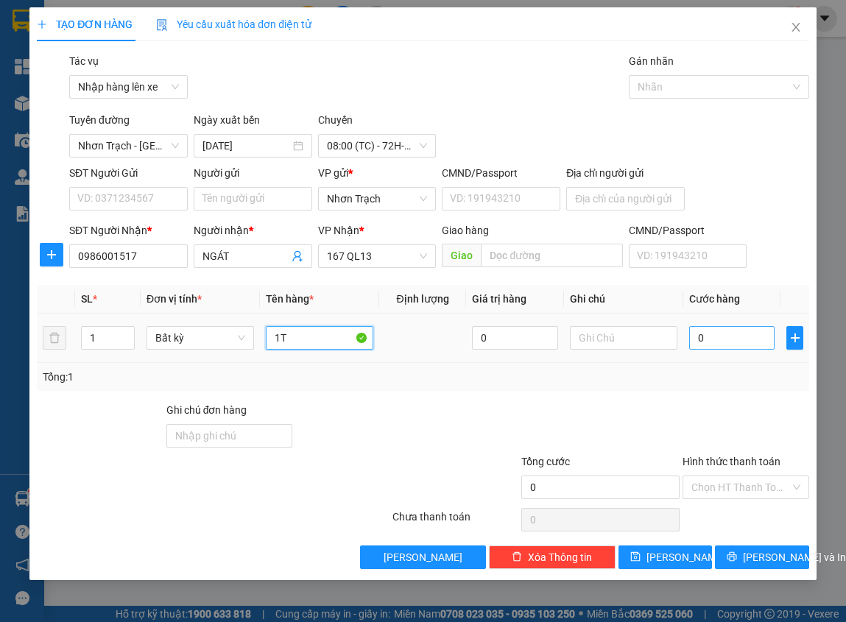
type input "1T"
click at [717, 331] on input "0" at bounding box center [732, 338] width 86 height 24
type input "5"
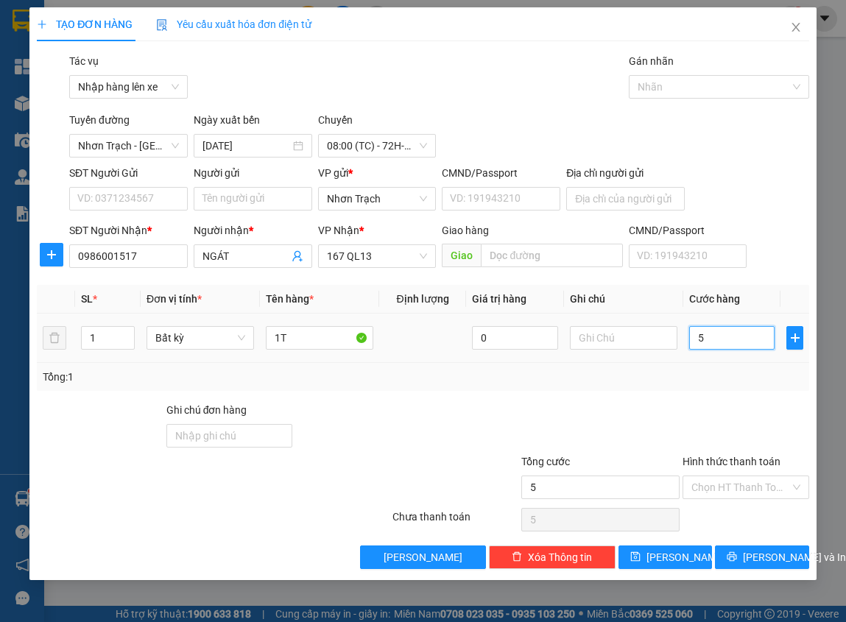
type input "50"
type input "500"
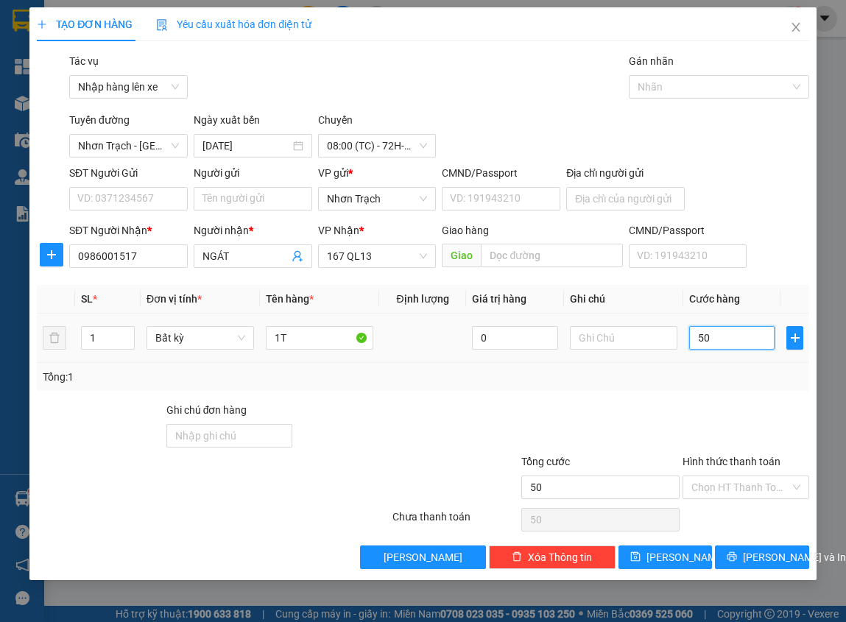
type input "500"
type input "5.000"
type input "50.000"
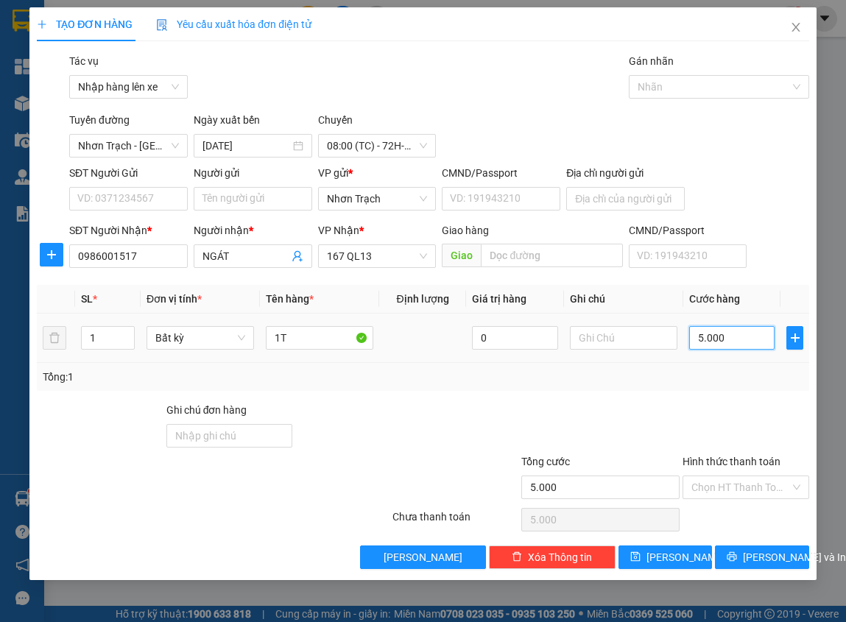
type input "50.000"
click at [669, 558] on span "[PERSON_NAME]" at bounding box center [686, 557] width 79 height 16
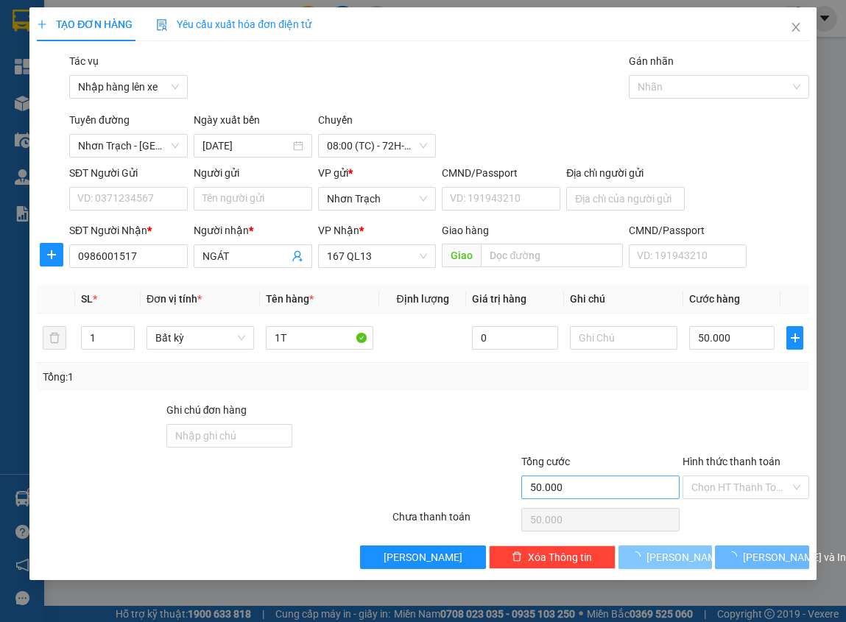
type input "0"
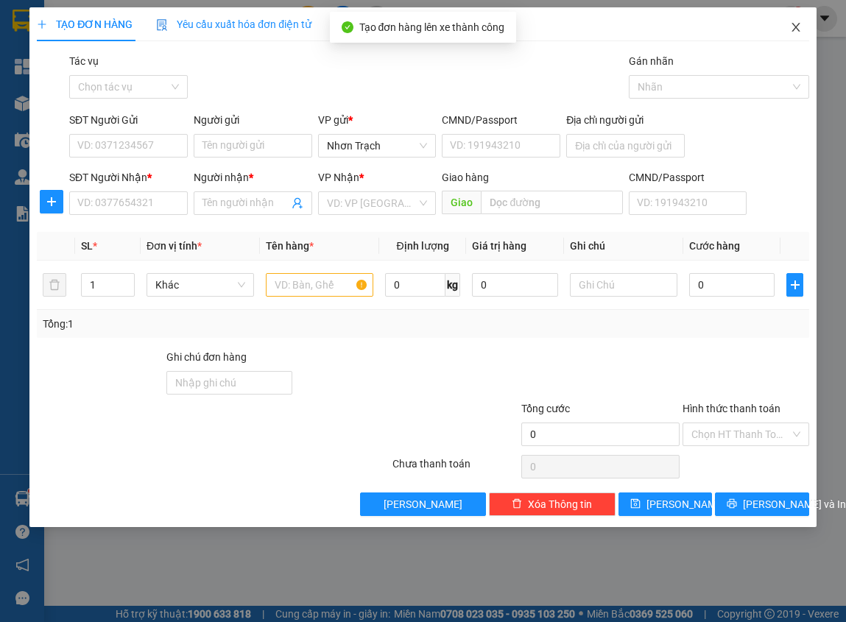
click at [790, 21] on span "Close" at bounding box center [796, 27] width 41 height 41
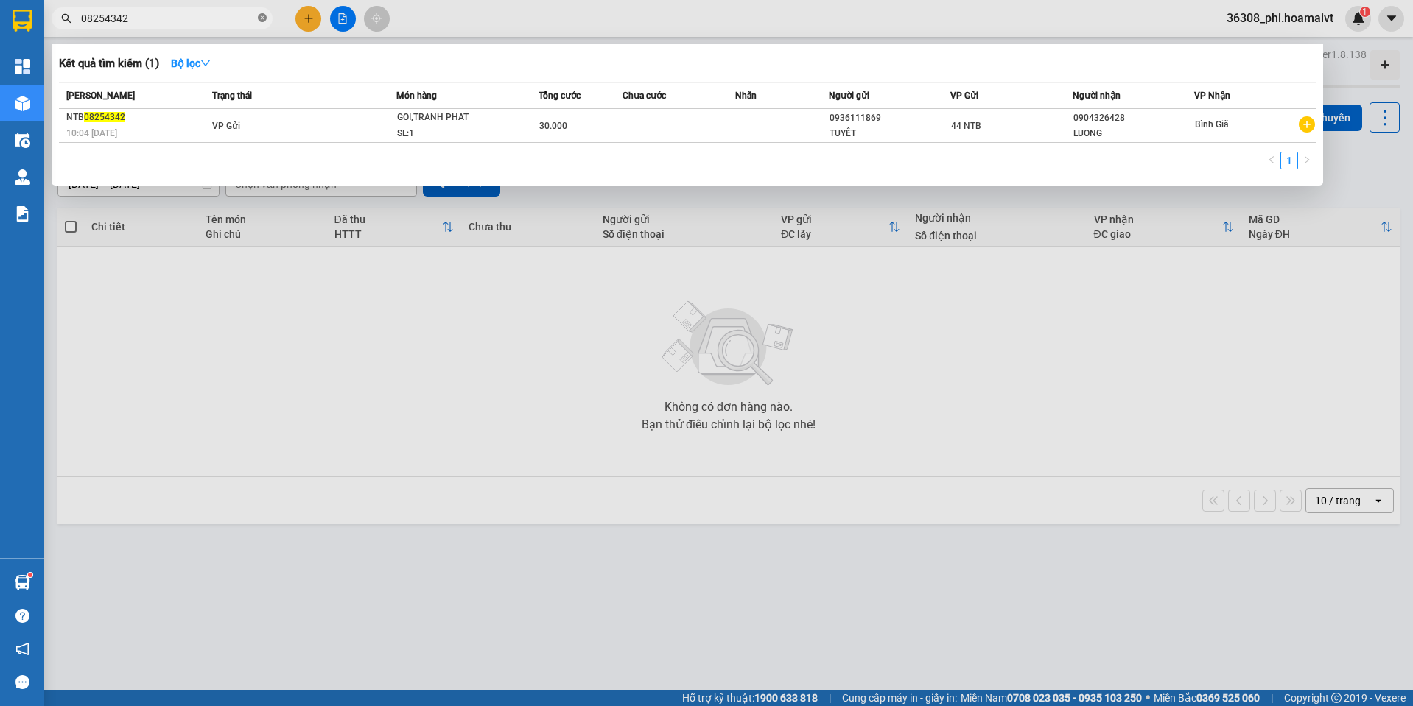
click at [261, 19] on icon "close-circle" at bounding box center [262, 17] width 9 height 9
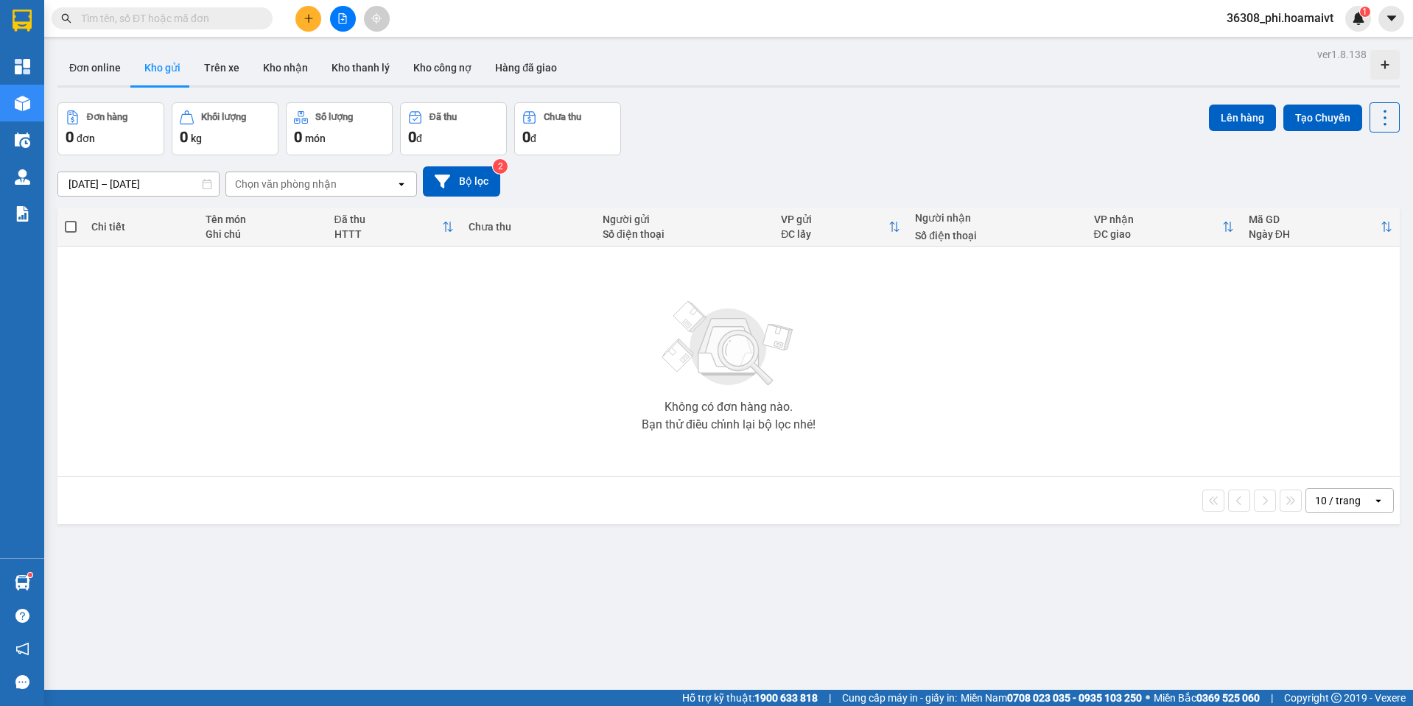
click at [237, 20] on input "text" at bounding box center [168, 18] width 174 height 16
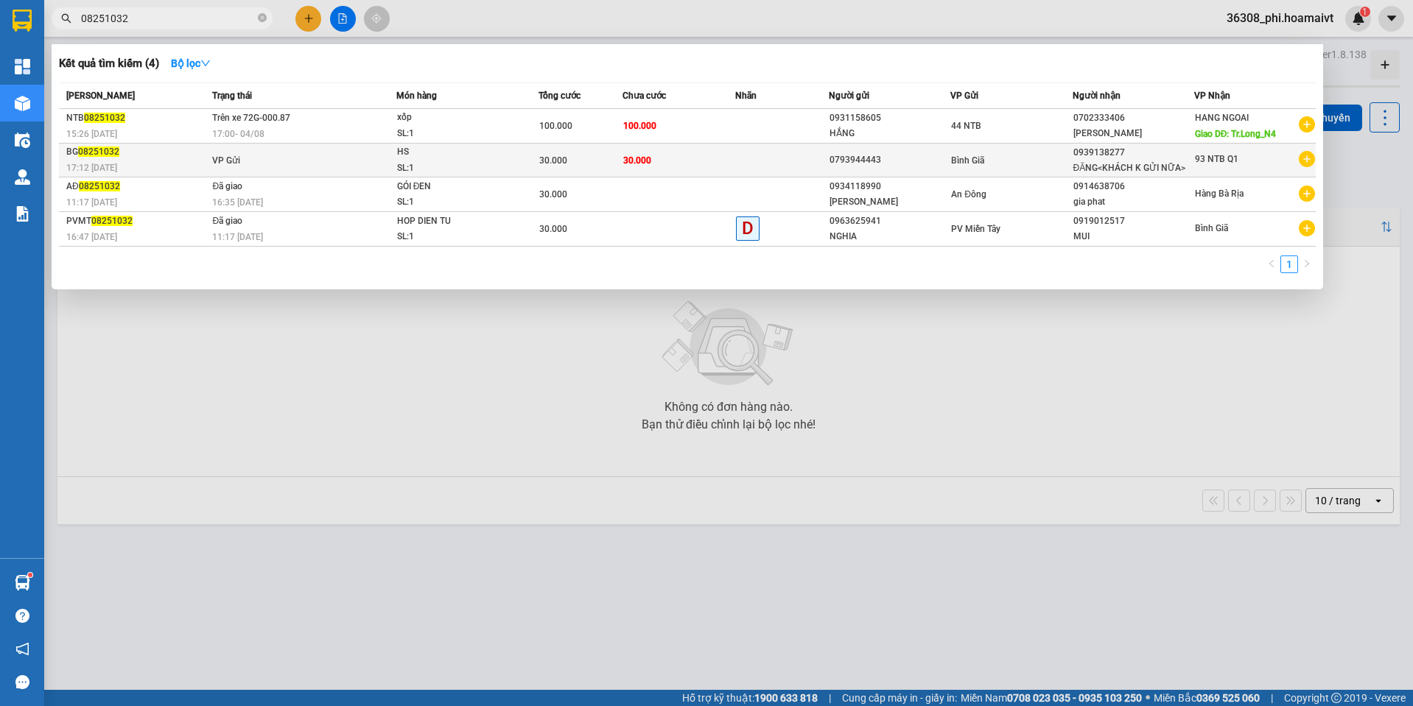
type input "08251032"
click at [140, 166] on div "17:12 [DATE]" at bounding box center [136, 168] width 141 height 16
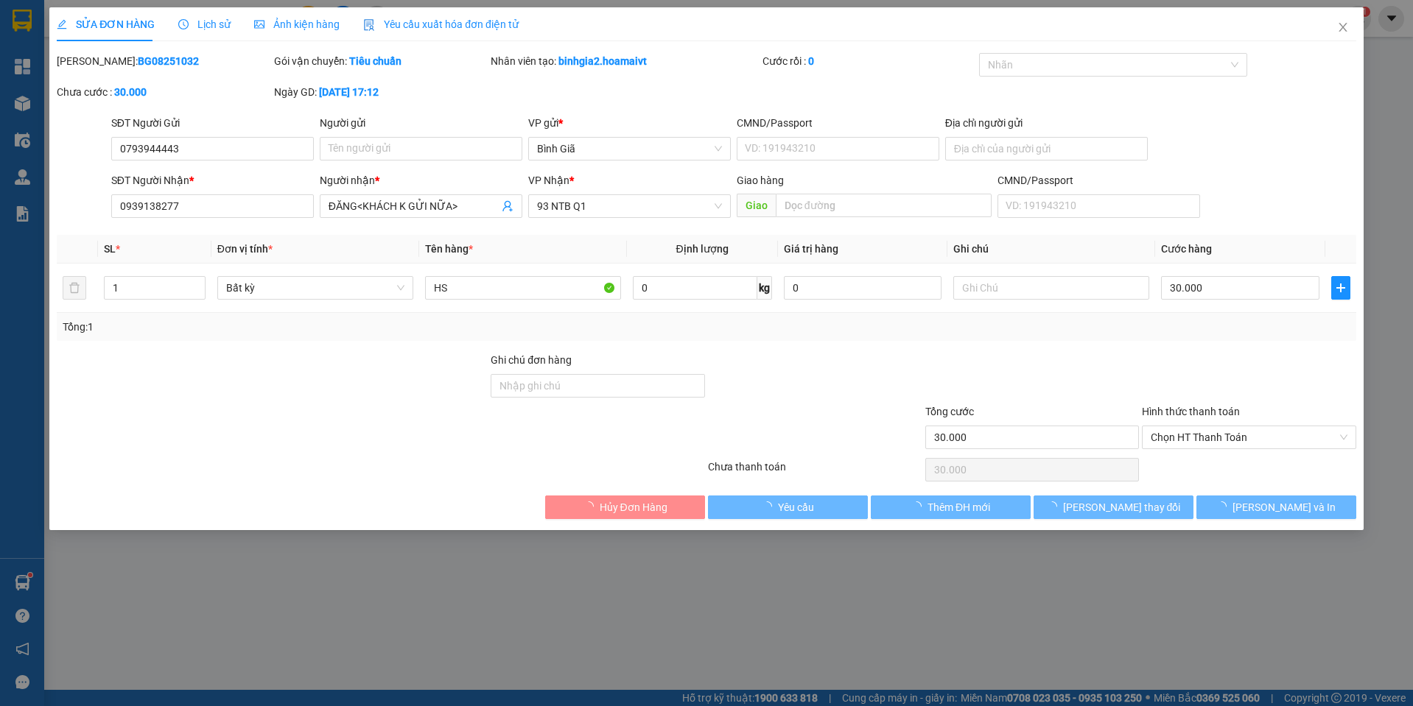
type input "0793944443"
type input "0939138277"
type input "ĐĂNG<KHÁCH K GỬI NỮA>"
type input "30.000"
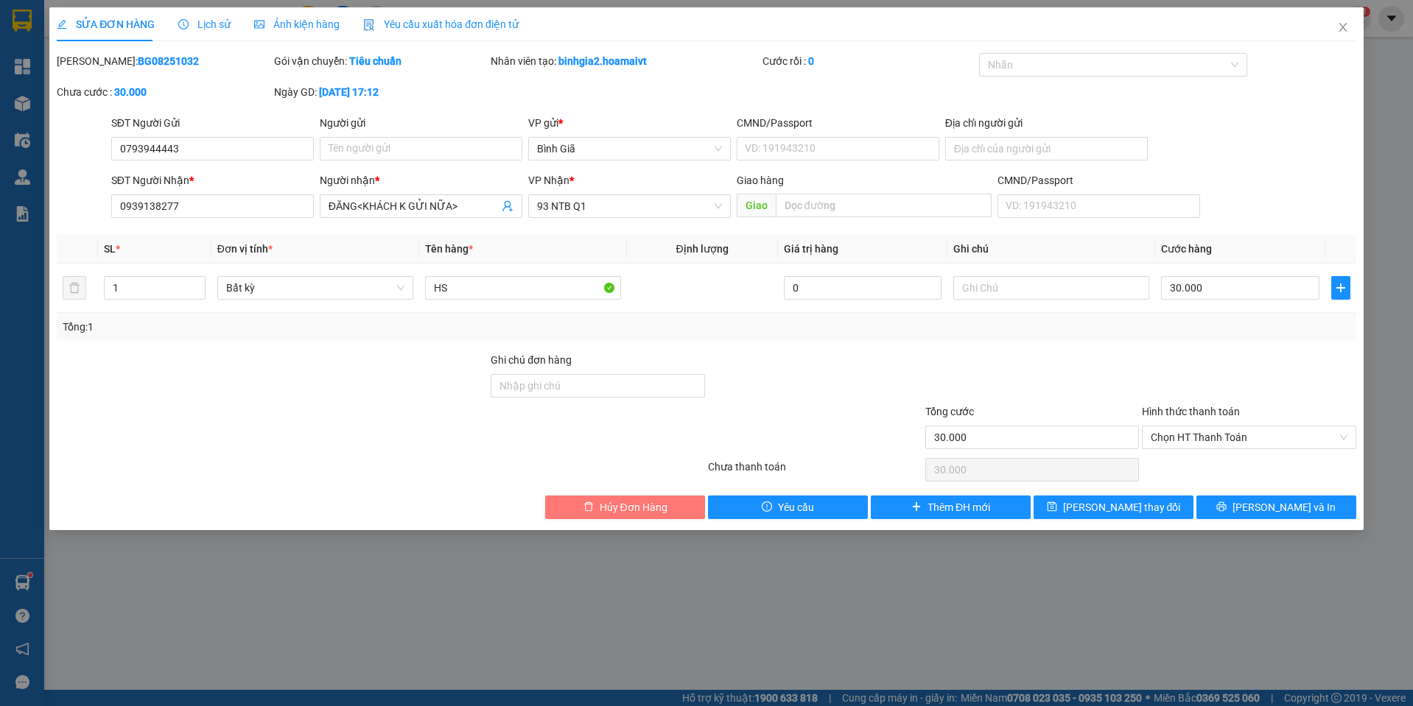
click at [605, 510] on span "Hủy Đơn Hàng" at bounding box center [633, 507] width 68 height 16
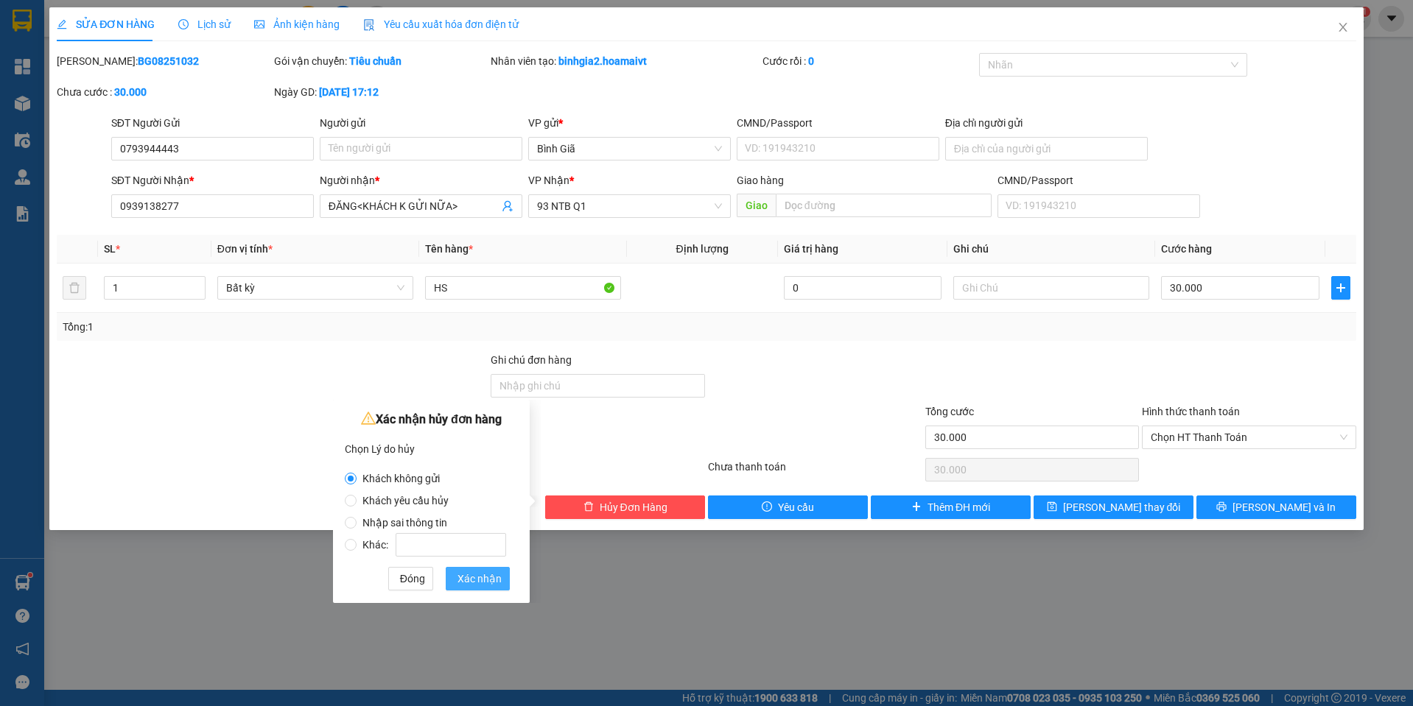
click at [491, 577] on span "Xác nhận" at bounding box center [479, 579] width 44 height 16
